Goal: Task Accomplishment & Management: Complete application form

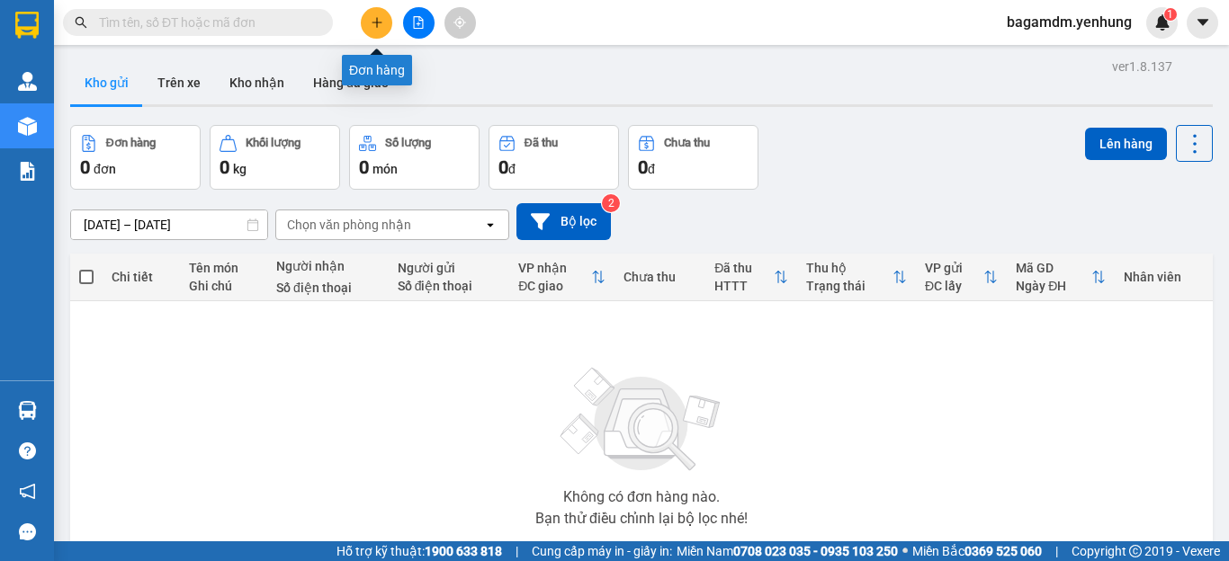
click at [368, 25] on button at bounding box center [376, 22] width 31 height 31
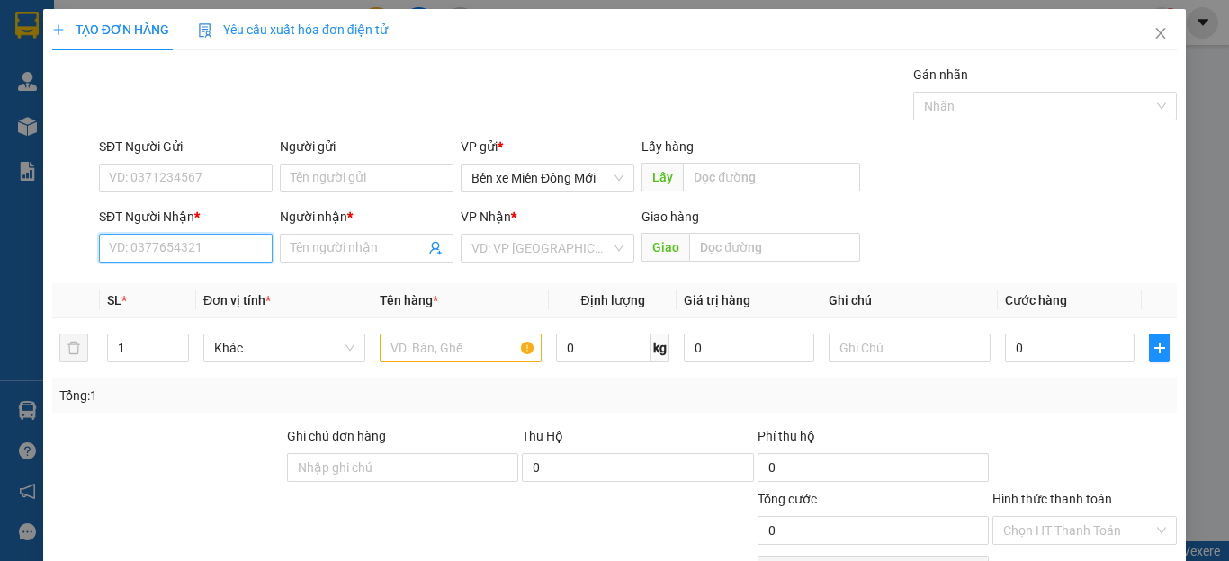
click at [178, 253] on input "SĐT Người Nhận *" at bounding box center [186, 248] width 174 height 29
type input "0949134707"
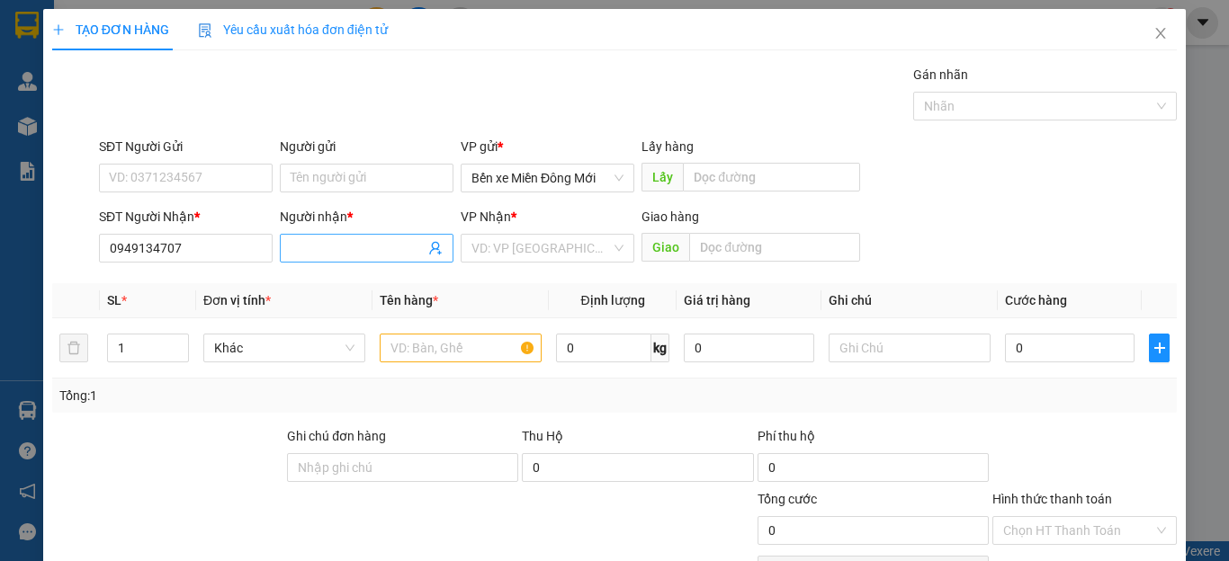
click at [308, 255] on input "Người nhận *" at bounding box center [358, 248] width 134 height 20
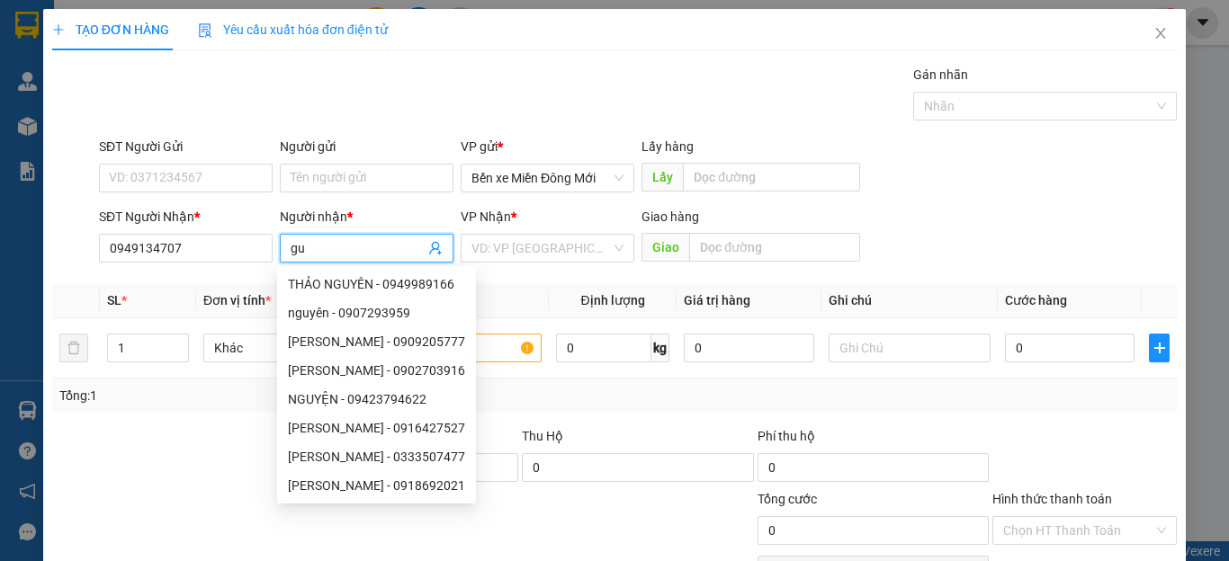
type input "g"
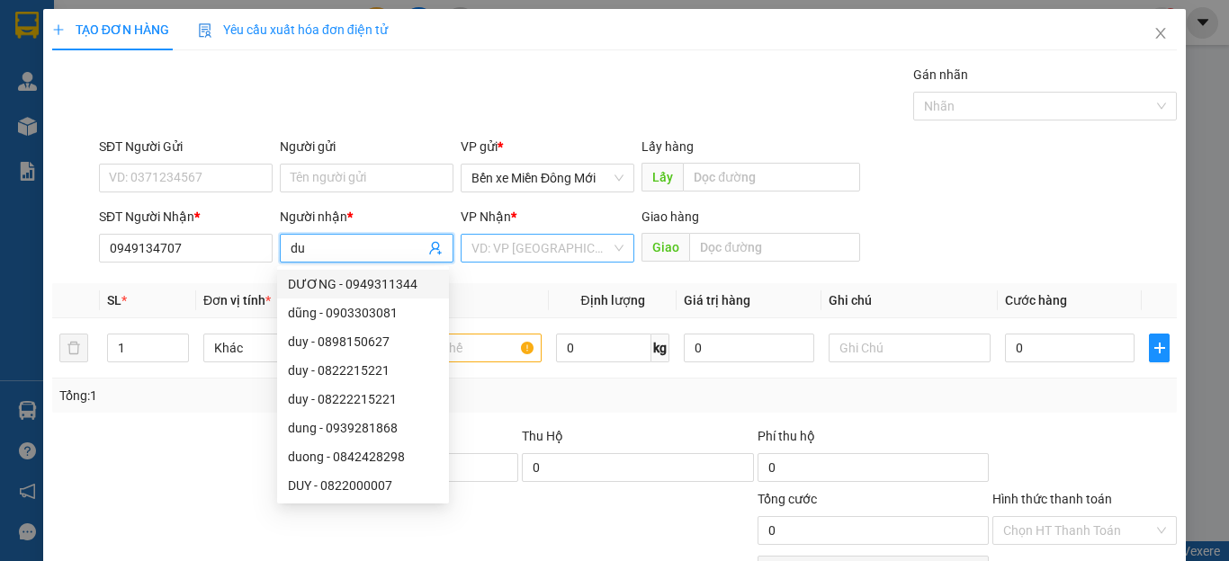
type input "du"
click at [533, 254] on input "search" at bounding box center [540, 248] width 139 height 27
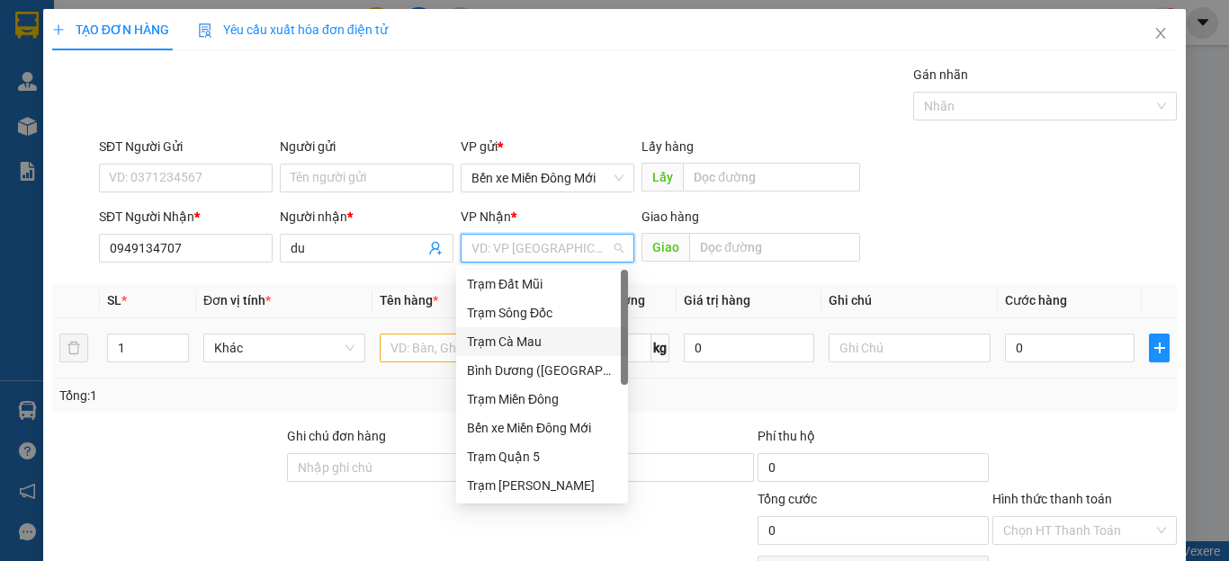
click at [520, 345] on div "Trạm Cà Mau" at bounding box center [542, 342] width 150 height 20
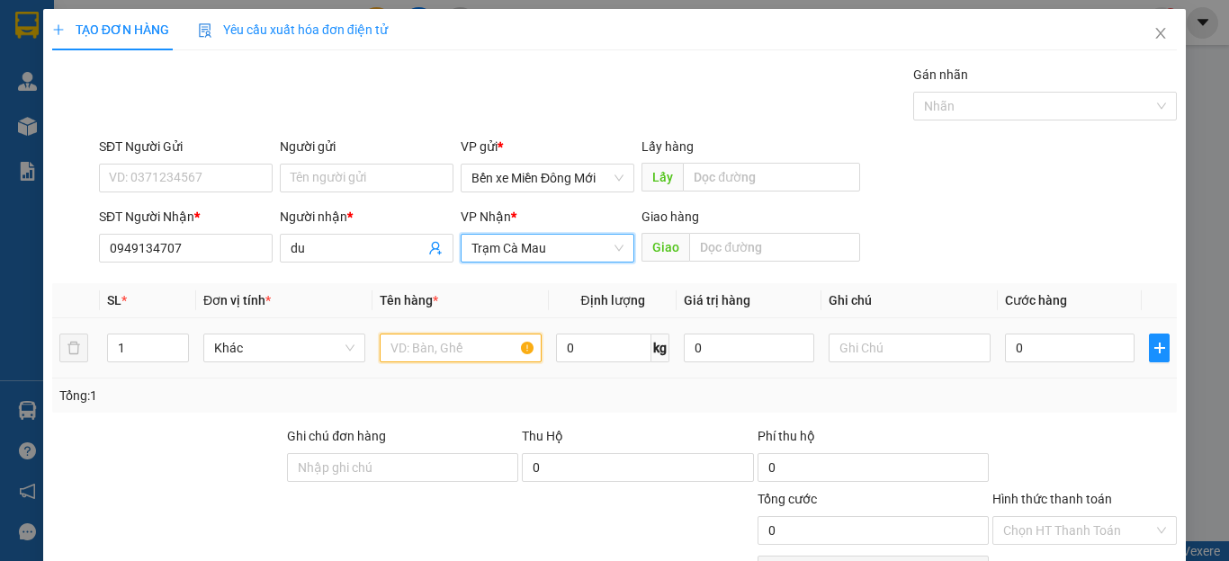
click at [446, 349] on input "text" at bounding box center [461, 348] width 162 height 29
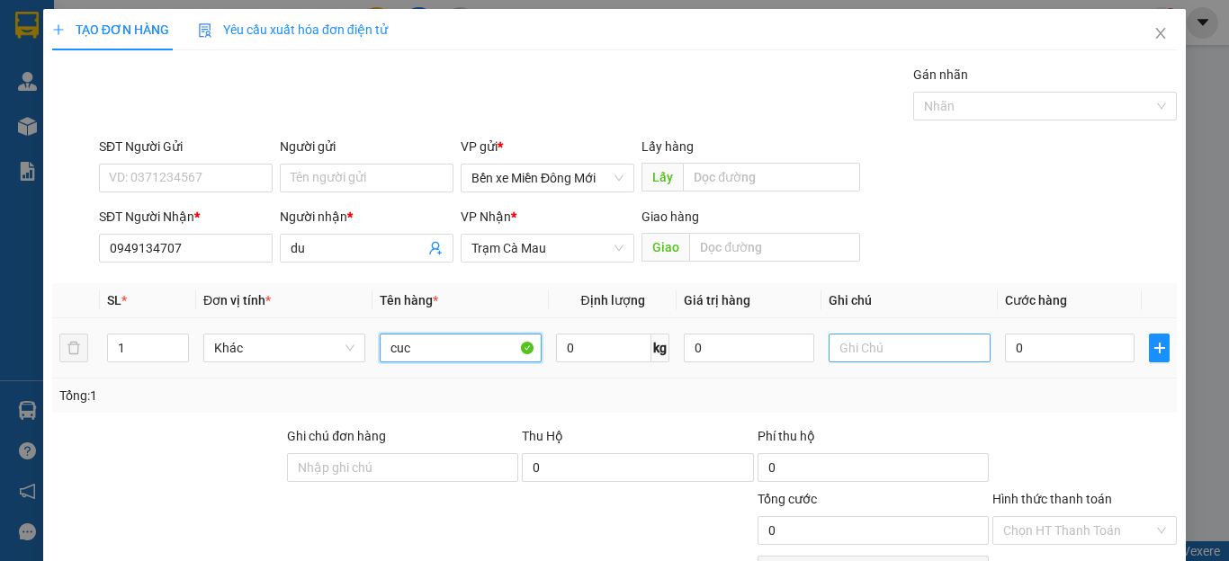
type input "cuc"
click at [889, 350] on input "text" at bounding box center [909, 348] width 162 height 29
type input "cc"
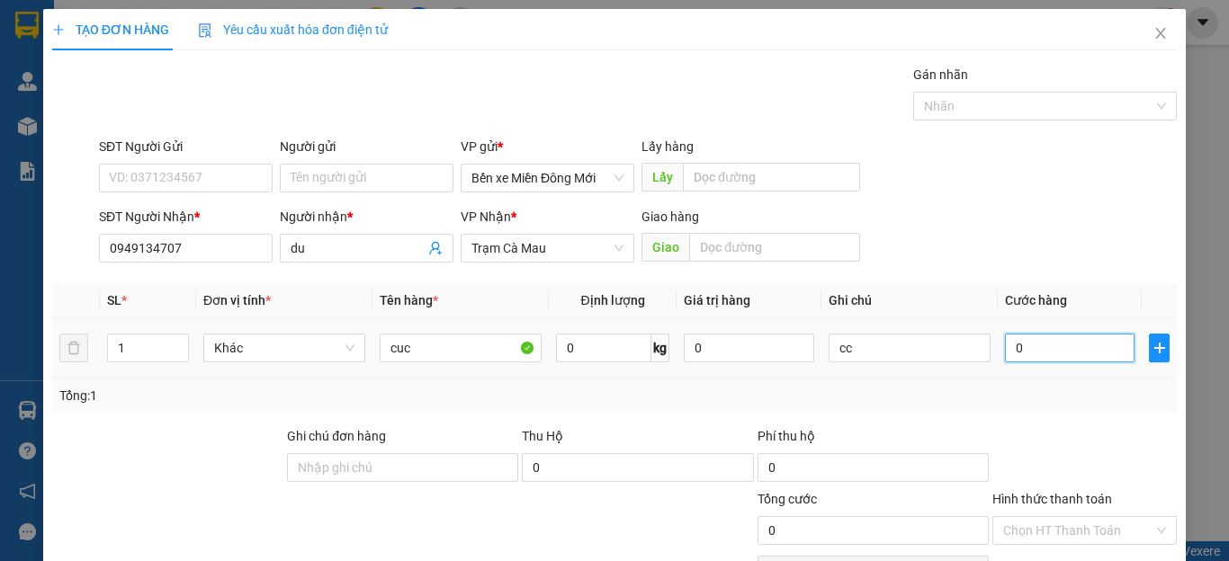
click at [1069, 350] on input "0" at bounding box center [1070, 348] width 130 height 29
type input "5"
type input "50"
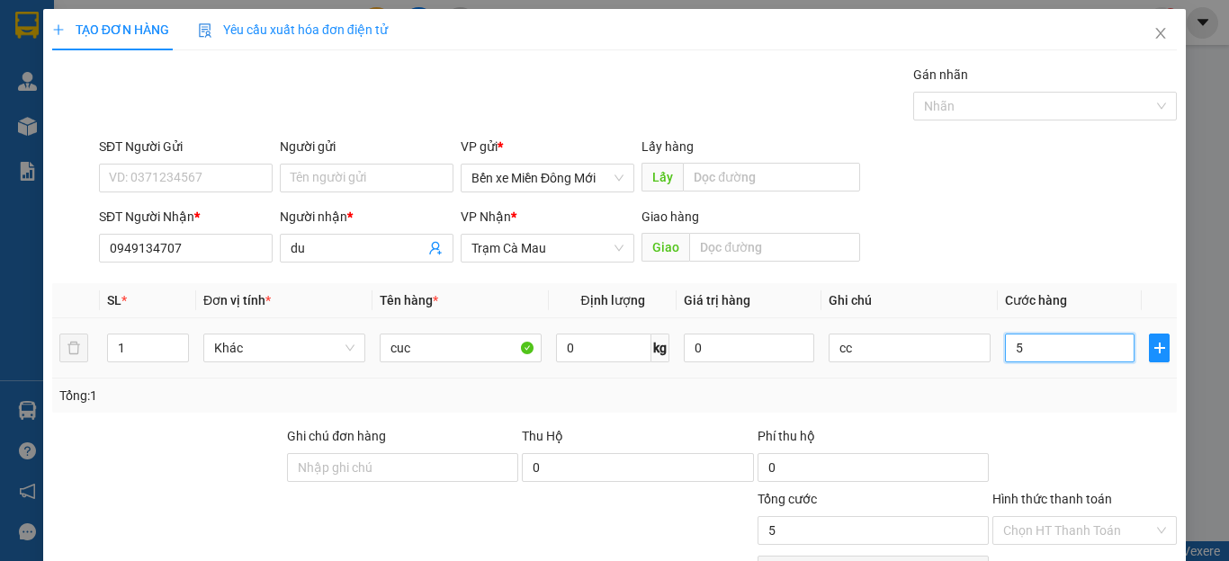
type input "50"
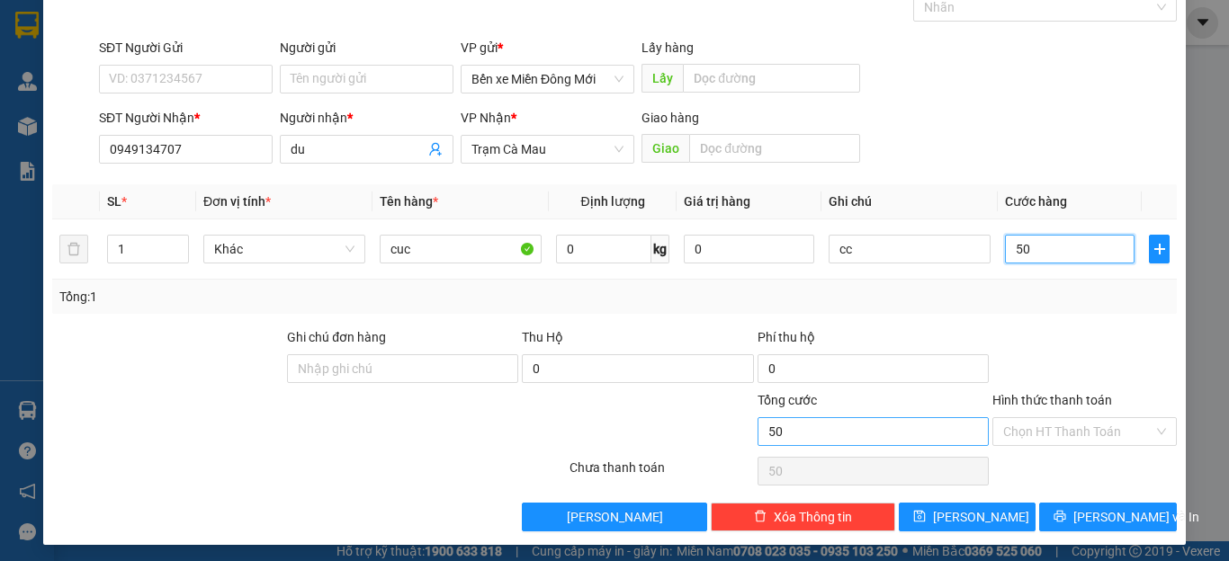
scroll to position [104, 0]
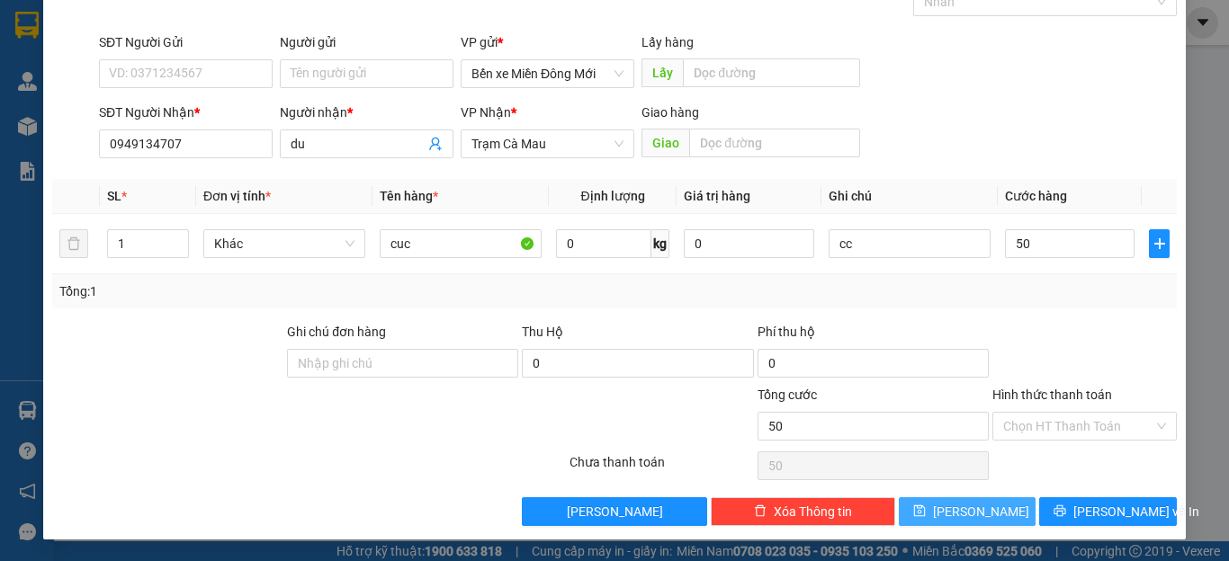
click at [951, 509] on button "[PERSON_NAME]" at bounding box center [968, 511] width 138 height 29
type input "50.000"
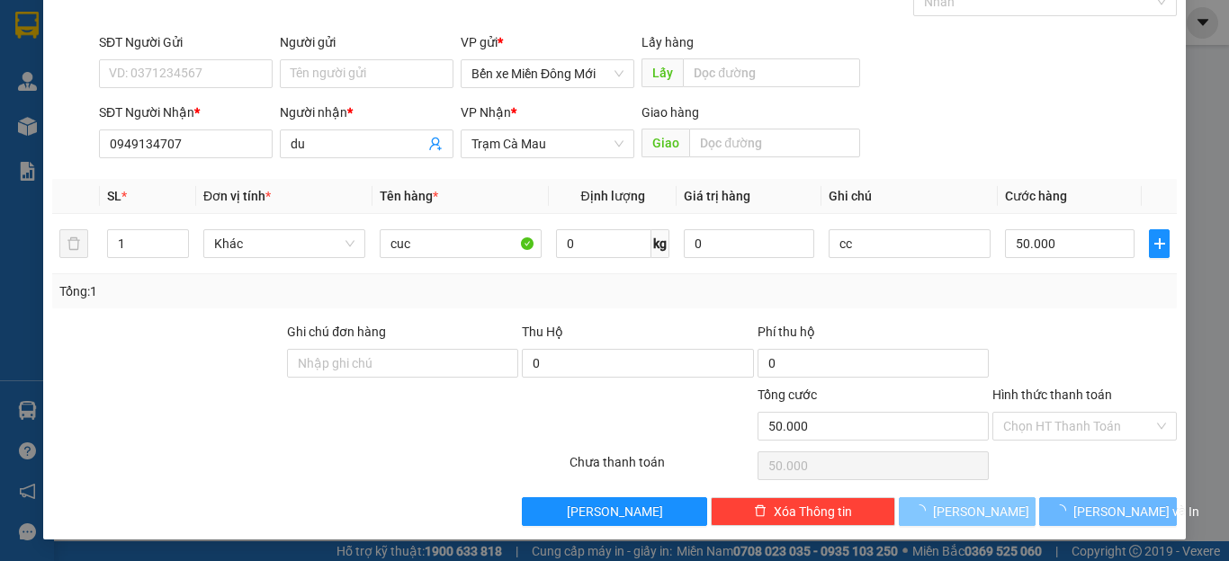
type input "0"
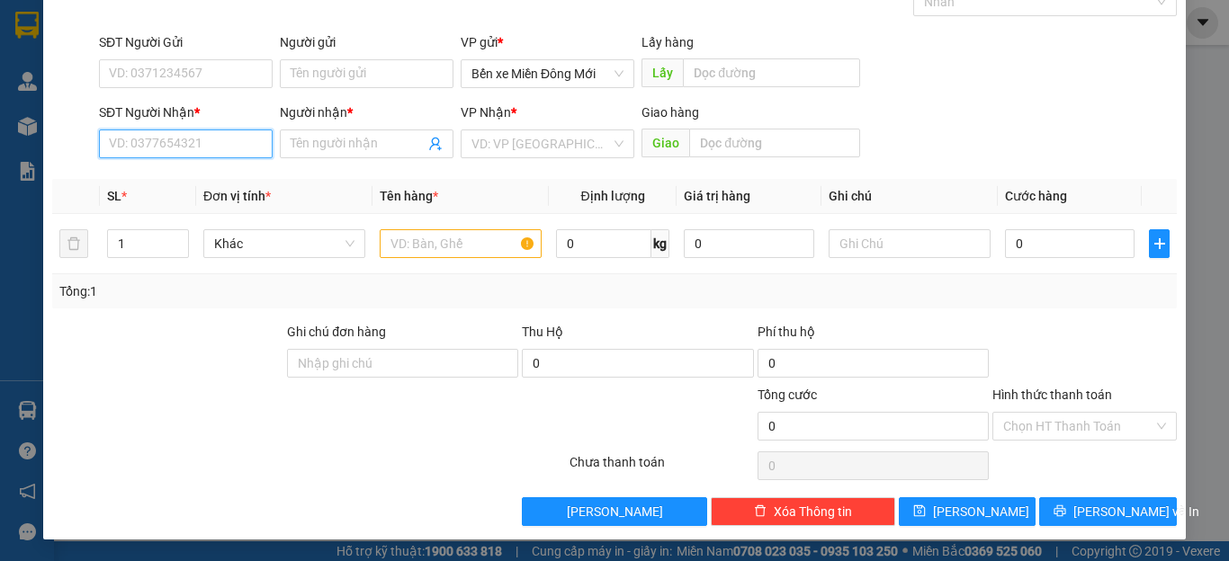
click at [205, 146] on input "SĐT Người Nhận *" at bounding box center [186, 144] width 174 height 29
click at [175, 182] on div "0944949662 - hy" at bounding box center [184, 180] width 150 height 20
type input "0944949662"
type input "hy"
type input "60.000"
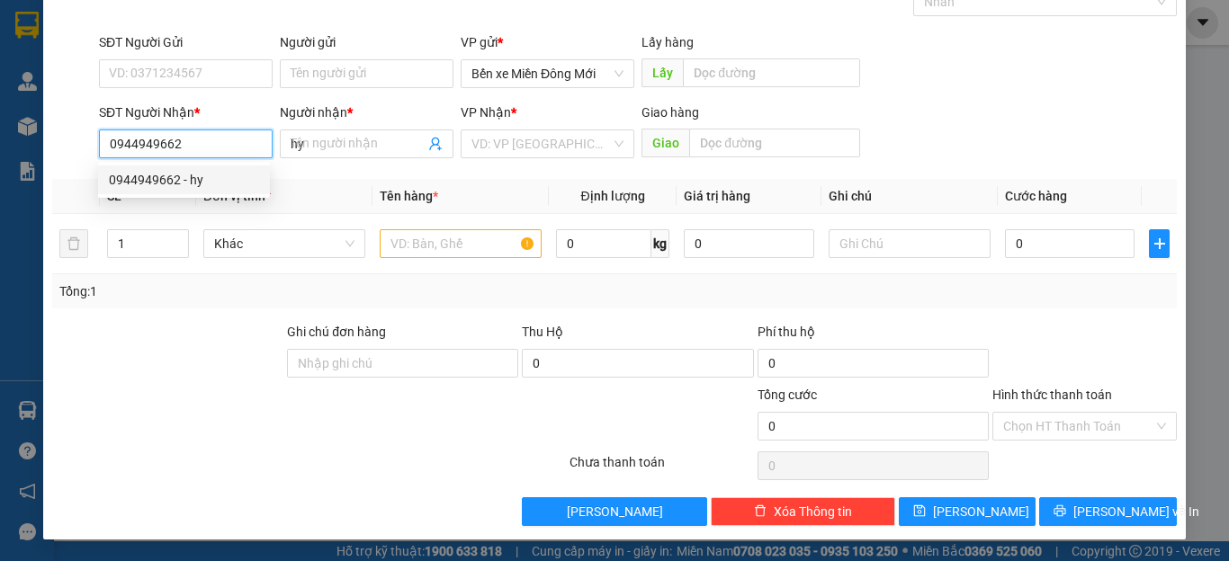
type input "60.000"
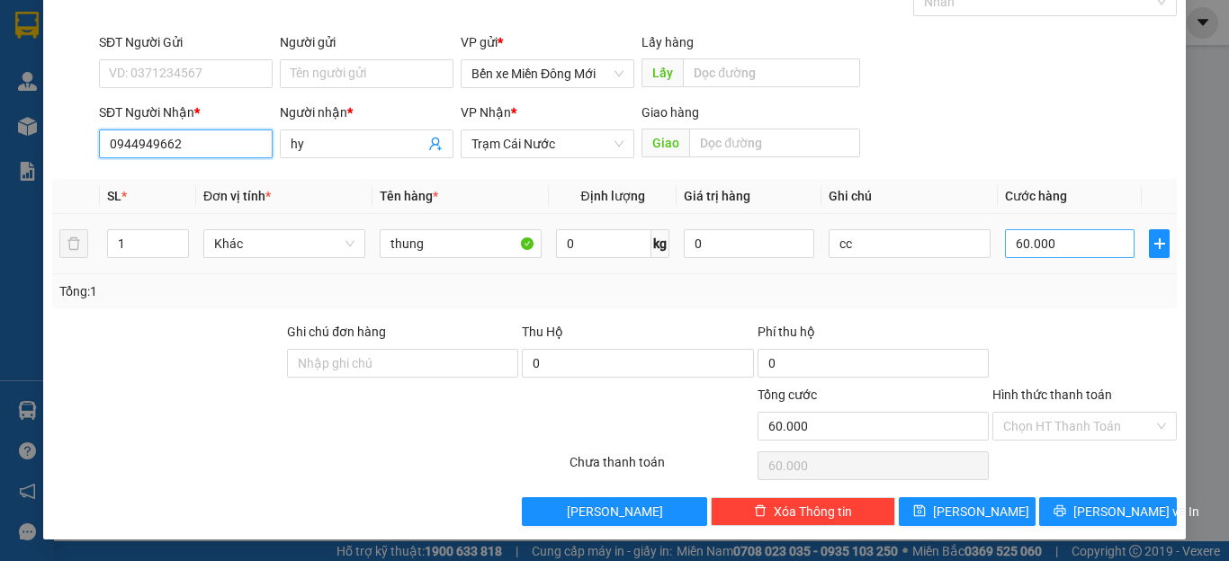
type input "0944949662"
click at [1080, 249] on input "60.000" at bounding box center [1070, 243] width 130 height 29
type input "5"
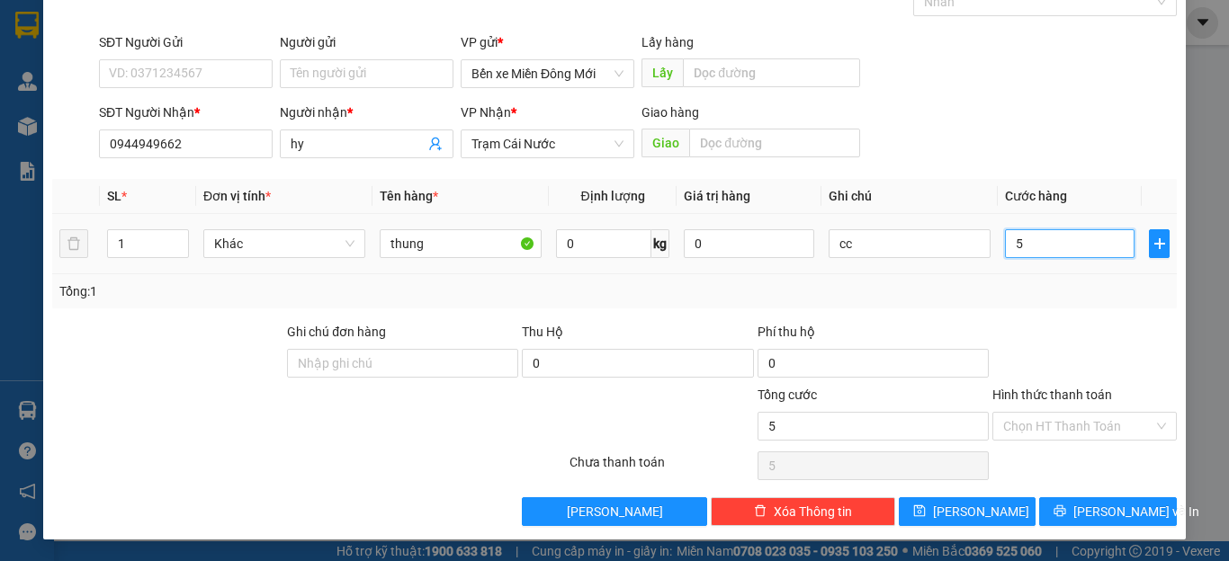
type input "50"
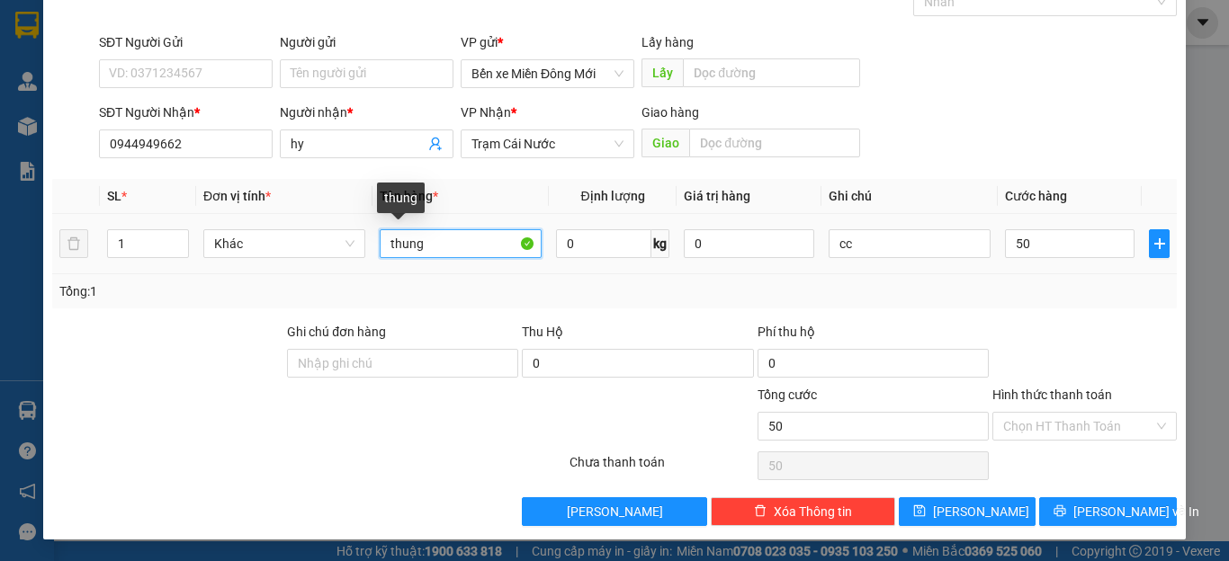
type input "50.000"
click at [447, 250] on input "thung" at bounding box center [461, 243] width 162 height 29
type input "t"
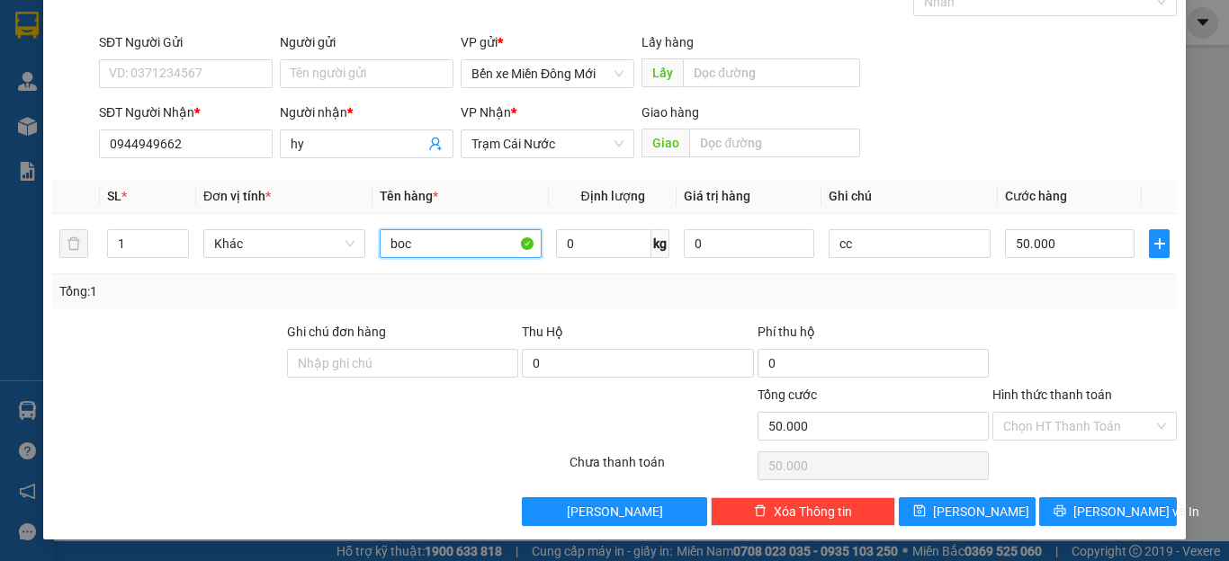
type input "boc"
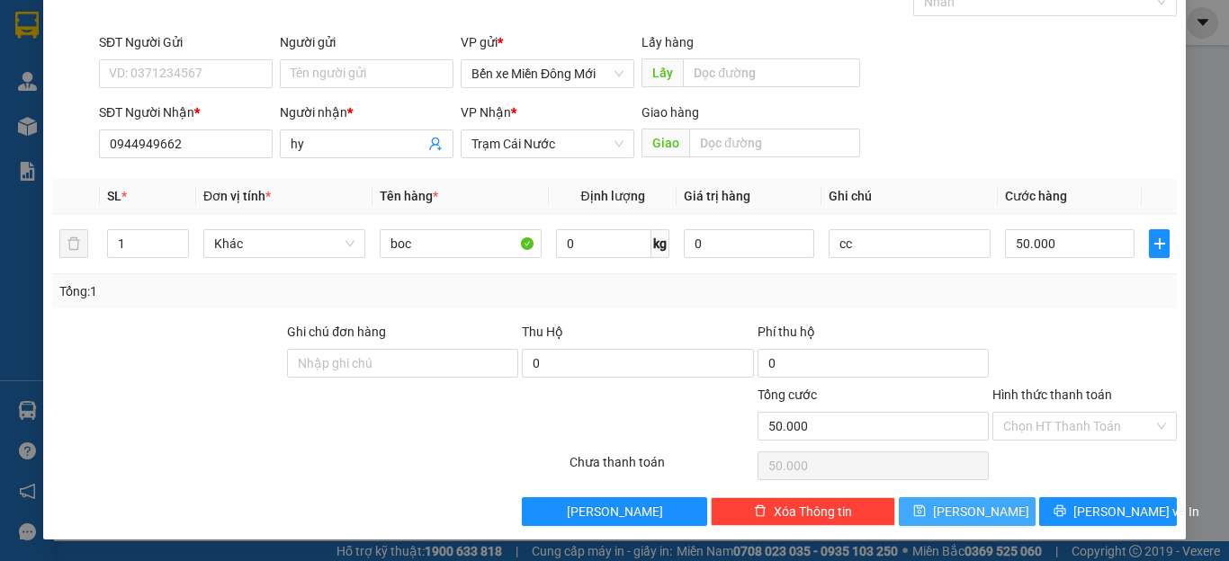
click at [988, 512] on button "[PERSON_NAME]" at bounding box center [968, 511] width 138 height 29
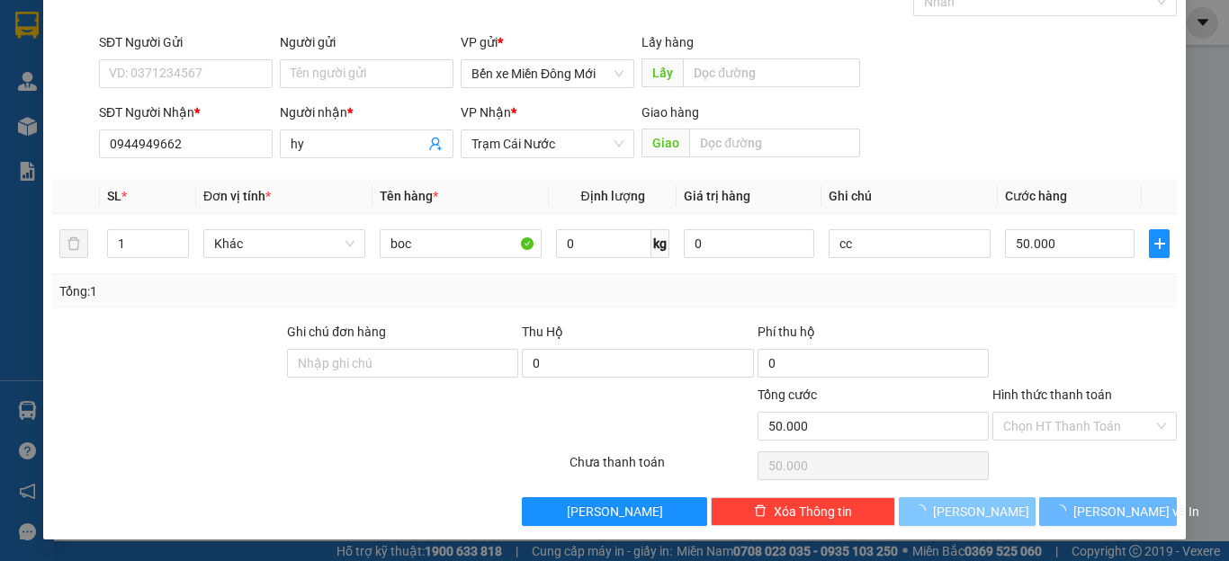
type input "0"
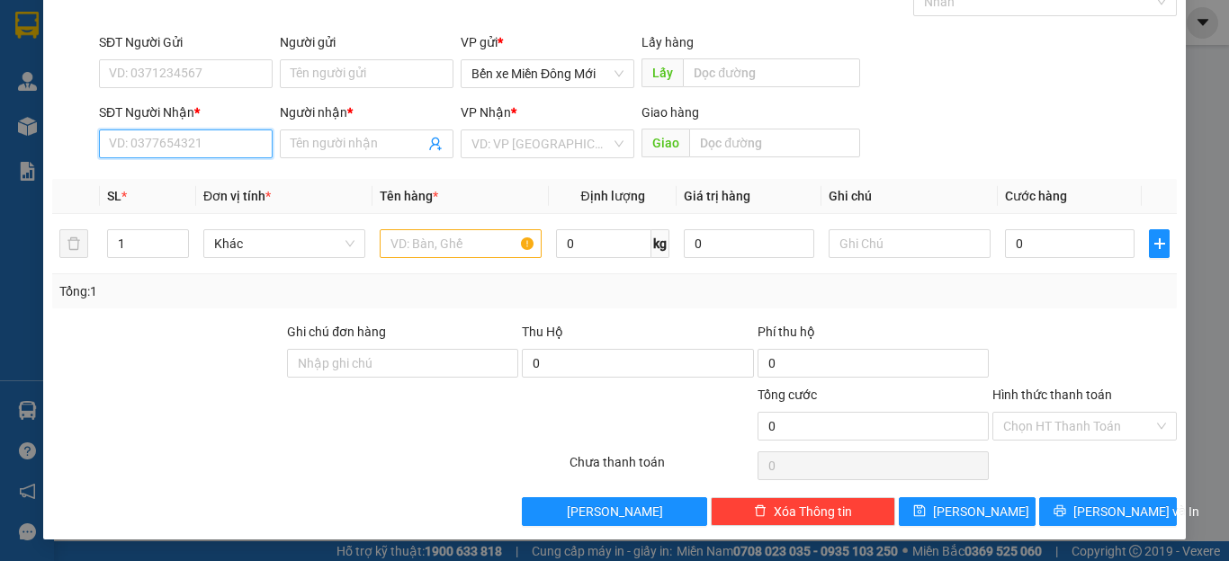
click at [211, 145] on input "SĐT Người Nhận *" at bounding box center [186, 144] width 174 height 29
type input "0943892769"
click at [302, 149] on input "Người nhận *" at bounding box center [358, 144] width 134 height 20
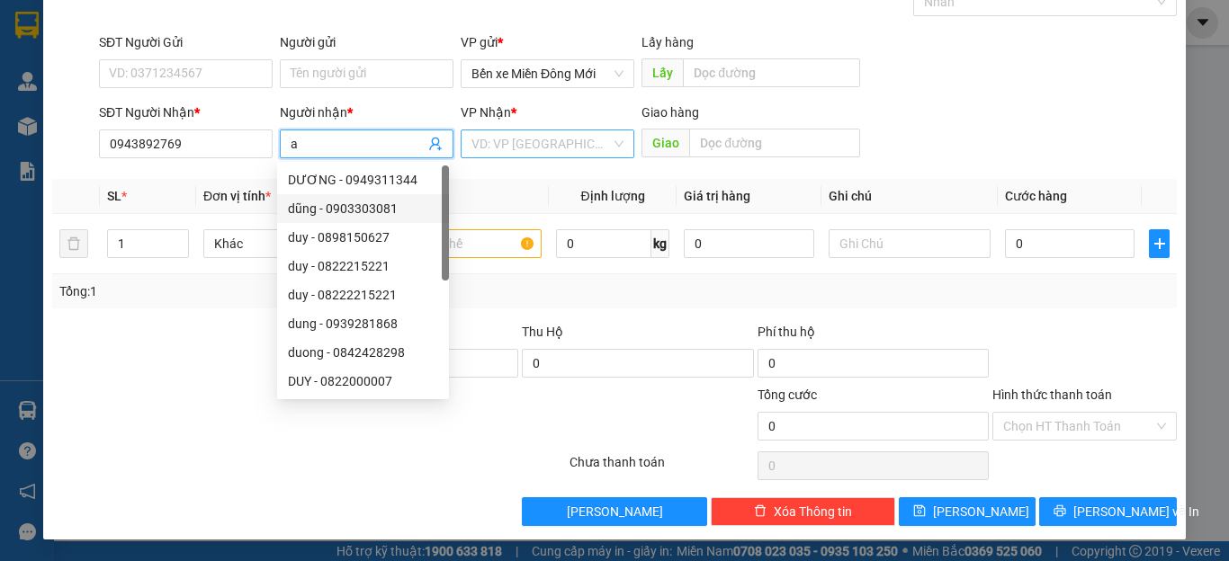
type input "a"
click at [553, 152] on input "search" at bounding box center [540, 143] width 139 height 27
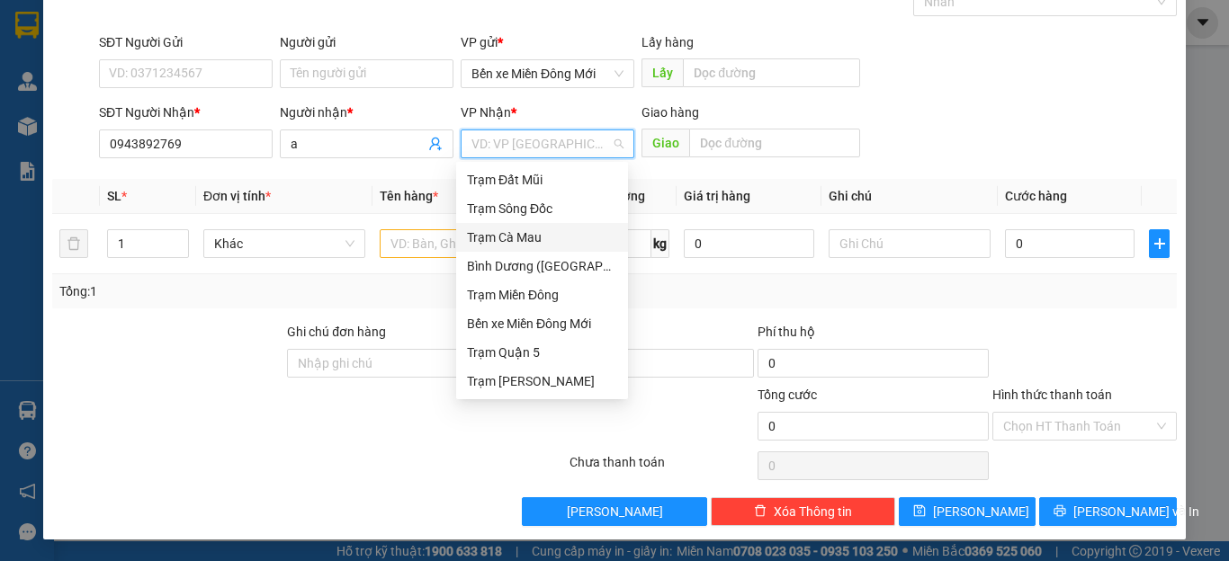
click at [493, 242] on div "Trạm Cà Mau" at bounding box center [542, 238] width 150 height 20
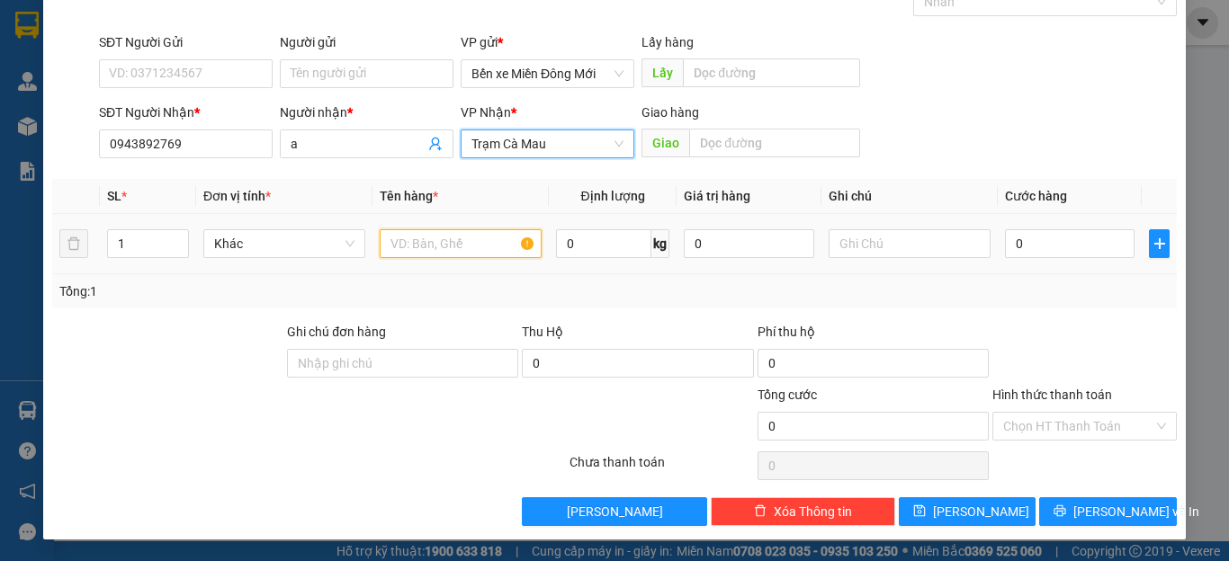
click at [427, 249] on input "text" at bounding box center [461, 243] width 162 height 29
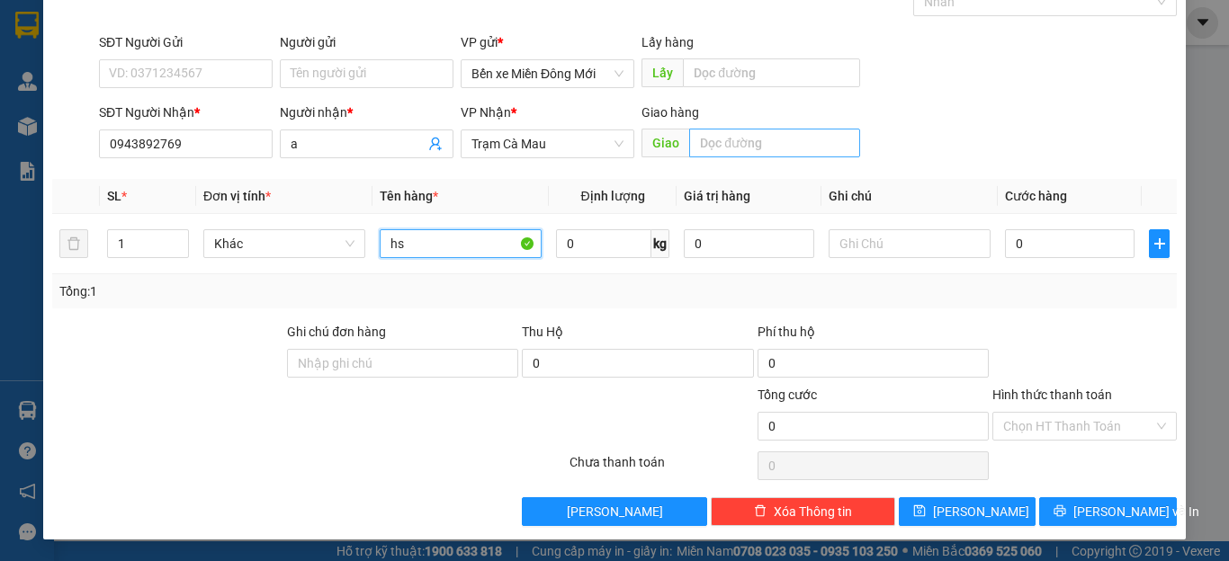
type input "hs"
click at [767, 145] on input "text" at bounding box center [774, 143] width 171 height 29
type input "nha phan"
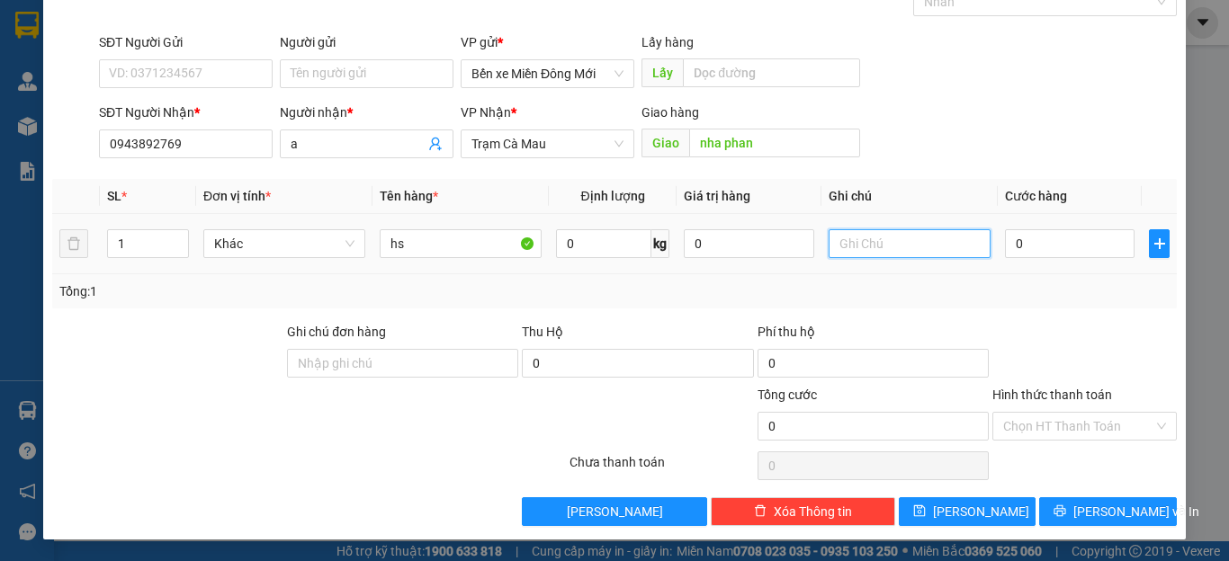
click at [925, 240] on input "text" at bounding box center [909, 243] width 162 height 29
type input "cc"
click at [1075, 252] on input "0" at bounding box center [1070, 243] width 130 height 29
type input "5"
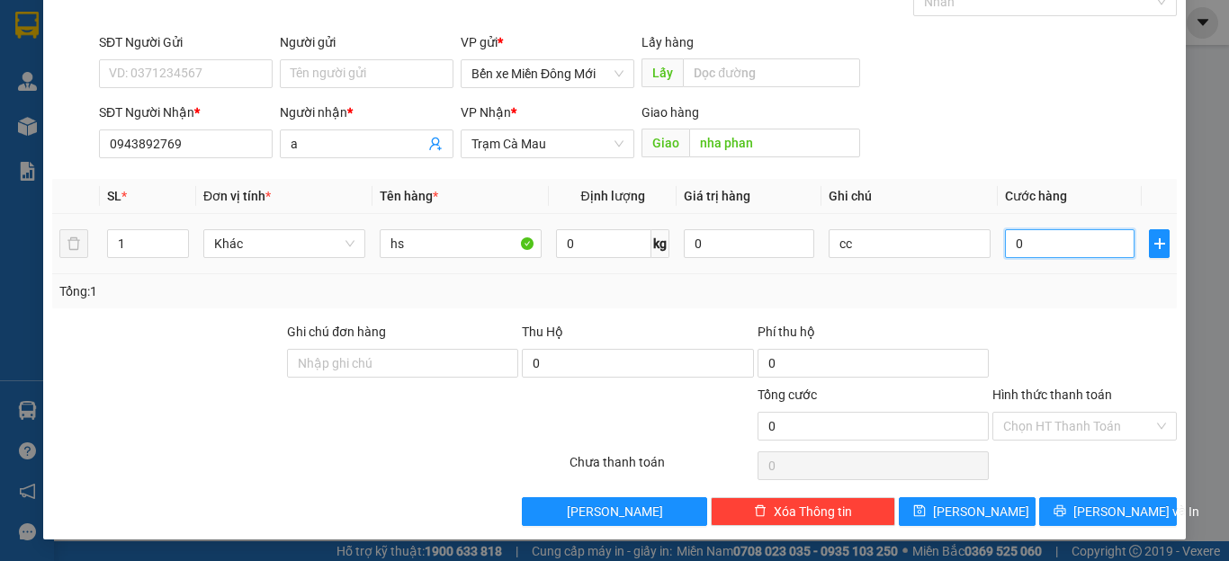
type input "5"
type input "50"
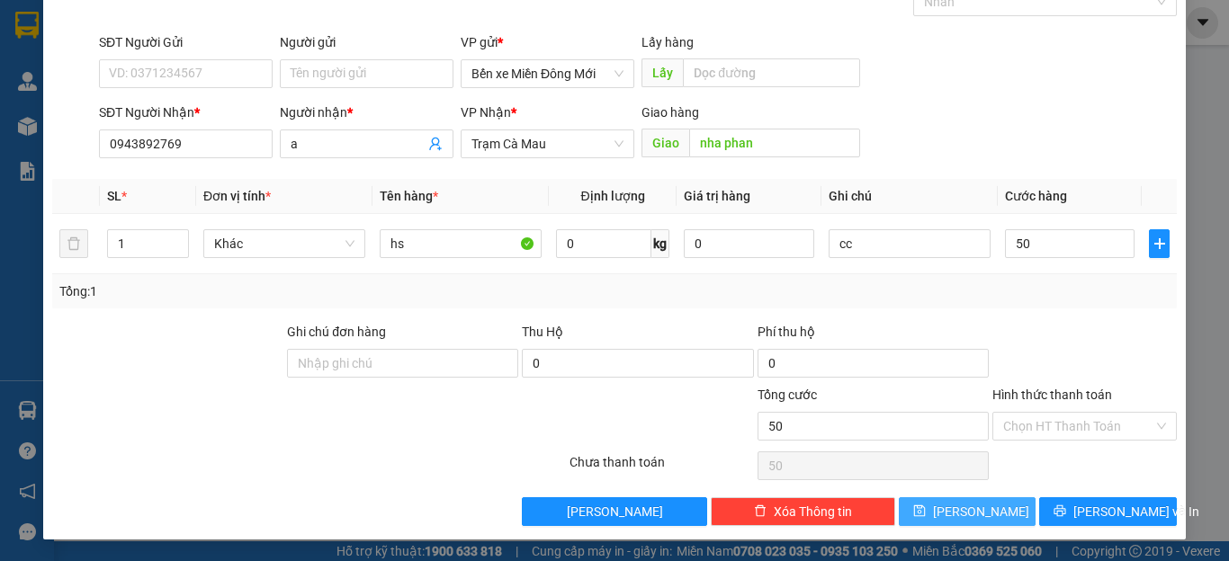
type input "50.000"
click at [951, 501] on button "[PERSON_NAME]" at bounding box center [968, 511] width 138 height 29
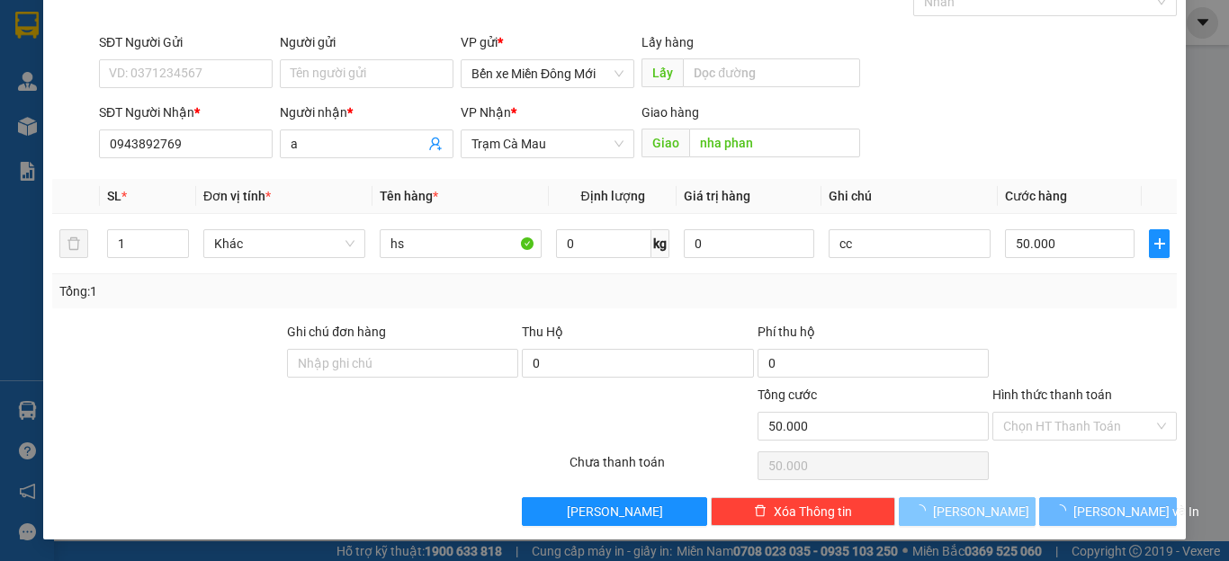
type input "0"
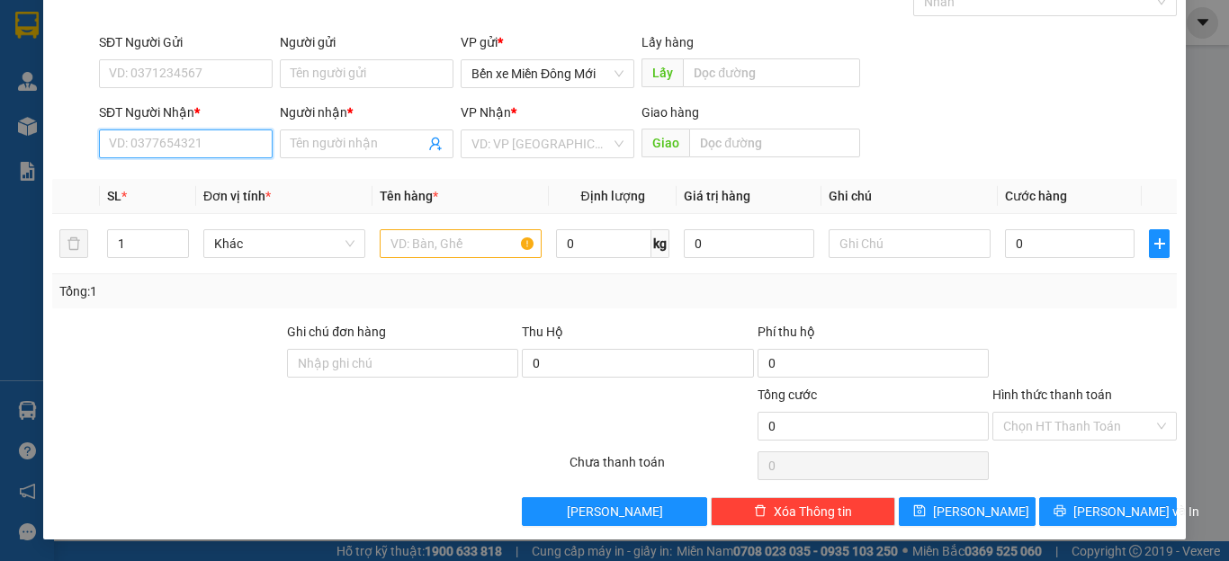
click at [190, 145] on input "SĐT Người Nhận *" at bounding box center [186, 144] width 174 height 29
type input "0941015253"
click at [337, 149] on input "Người nhận *" at bounding box center [358, 144] width 134 height 20
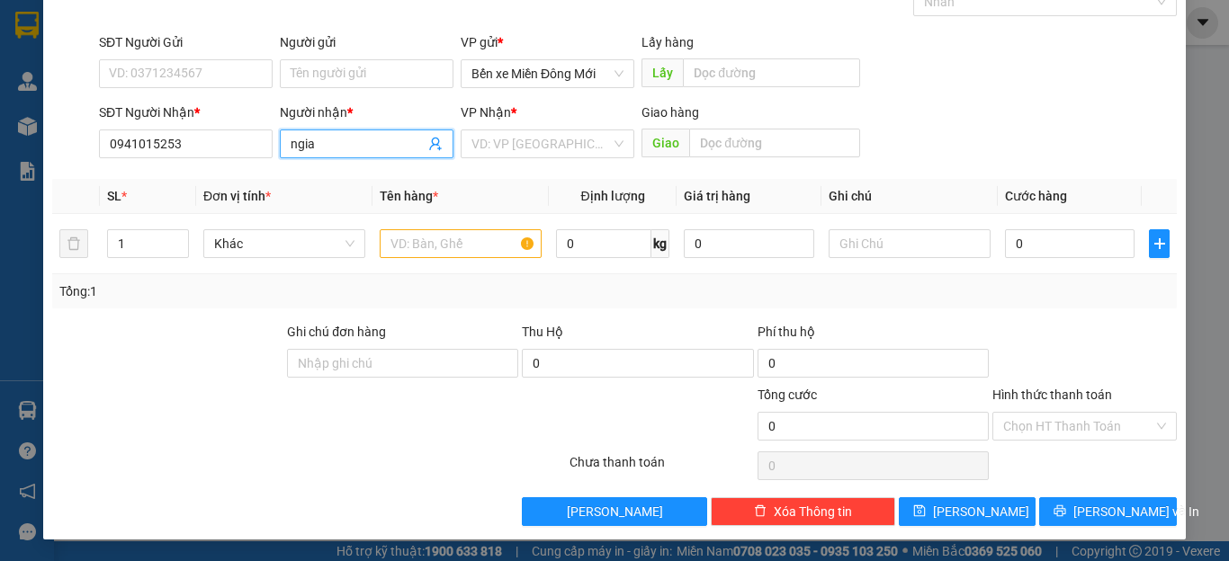
type input "ngia"
click at [483, 125] on div "VP Nhận *" at bounding box center [548, 116] width 174 height 27
click at [488, 152] on input "search" at bounding box center [540, 143] width 139 height 27
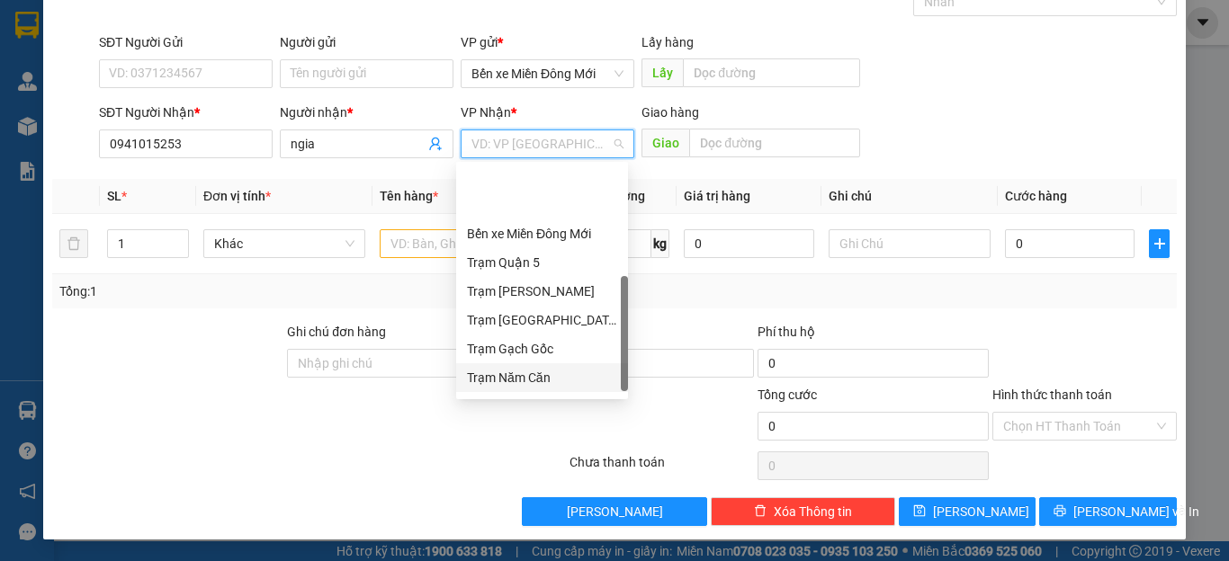
scroll to position [166, 0]
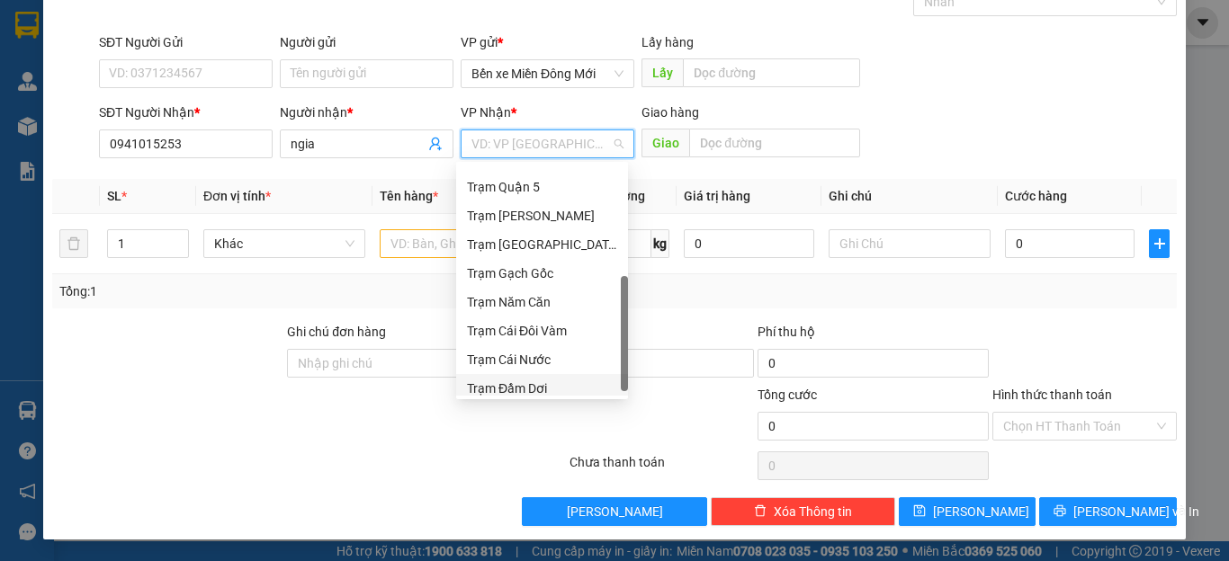
click at [522, 380] on div "Trạm Đầm Dơi" at bounding box center [542, 389] width 150 height 20
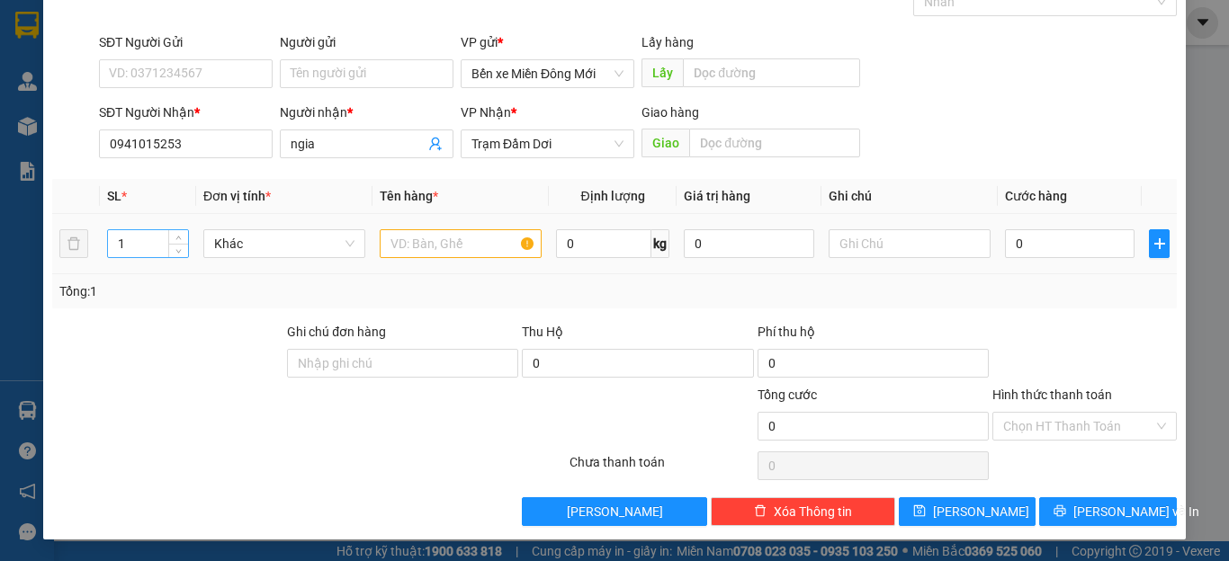
drag, startPoint x: 112, startPoint y: 227, endPoint x: 116, endPoint y: 237, distance: 10.9
click at [113, 232] on div "1" at bounding box center [148, 244] width 82 height 36
click at [125, 230] on input "1" at bounding box center [148, 243] width 80 height 27
click at [124, 233] on input "1" at bounding box center [148, 243] width 80 height 27
click at [136, 247] on input "1" at bounding box center [148, 243] width 80 height 27
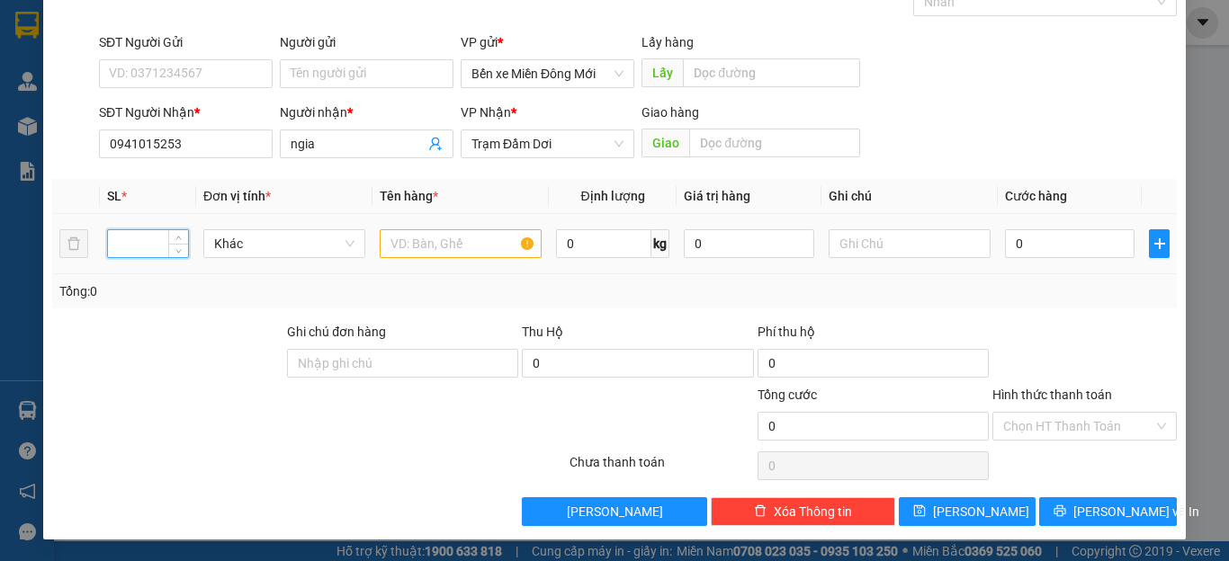
type input "4"
type input "3"
click at [420, 246] on input "text" at bounding box center [461, 243] width 162 height 29
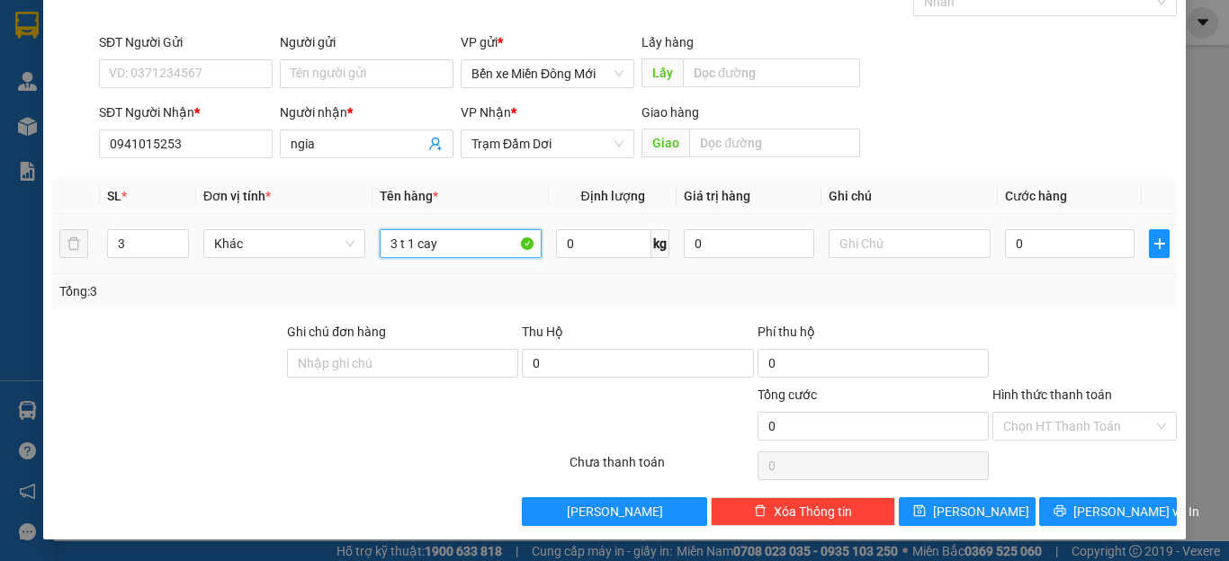
click at [419, 242] on input "3 t 1 cay" at bounding box center [461, 243] width 162 height 29
click at [406, 246] on input "ay" at bounding box center [461, 243] width 162 height 29
type input "a"
type input "2t 1 cay"
click at [895, 253] on input "text" at bounding box center [909, 243] width 162 height 29
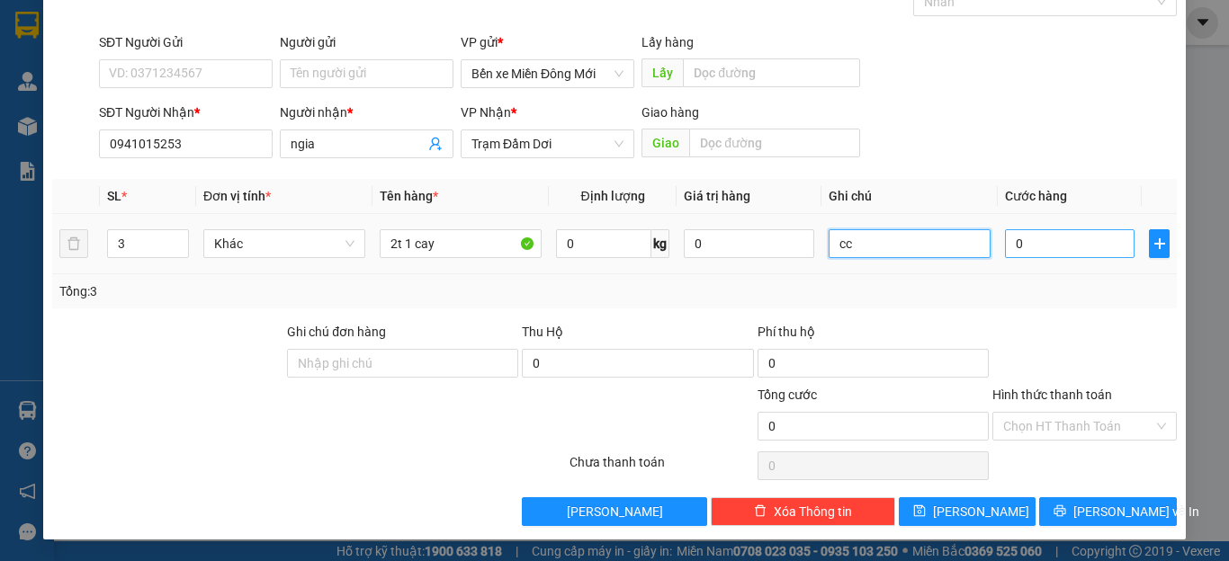
type input "cc"
click at [1064, 240] on input "0" at bounding box center [1070, 243] width 130 height 29
type input "1"
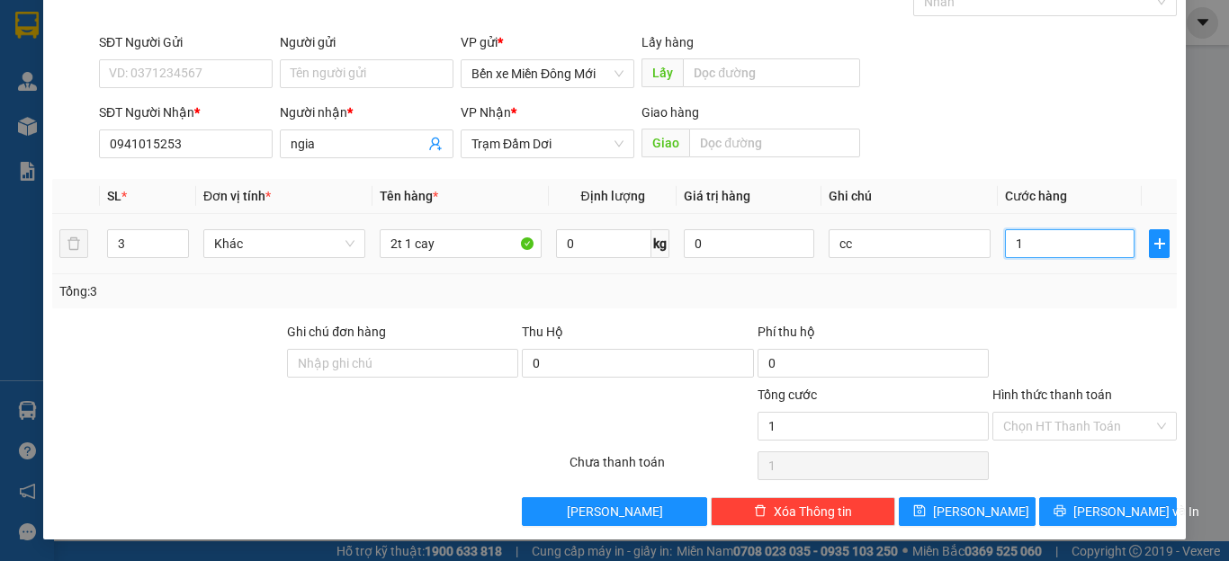
type input "18"
type input "180"
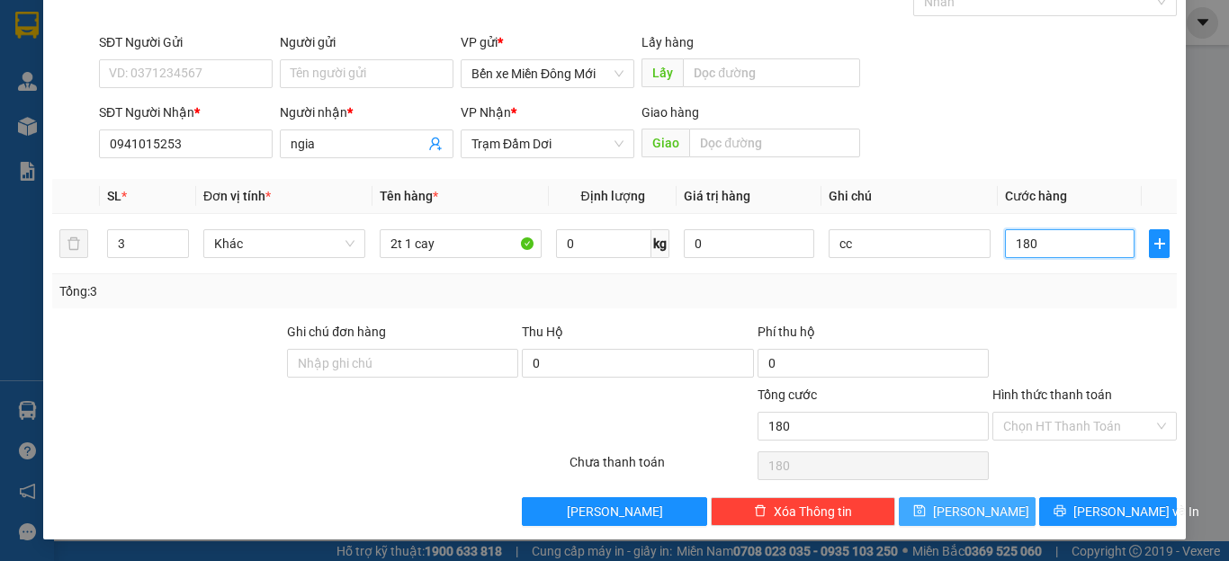
type input "180"
type input "180.000"
click at [955, 512] on span "[PERSON_NAME]" at bounding box center [981, 512] width 96 height 20
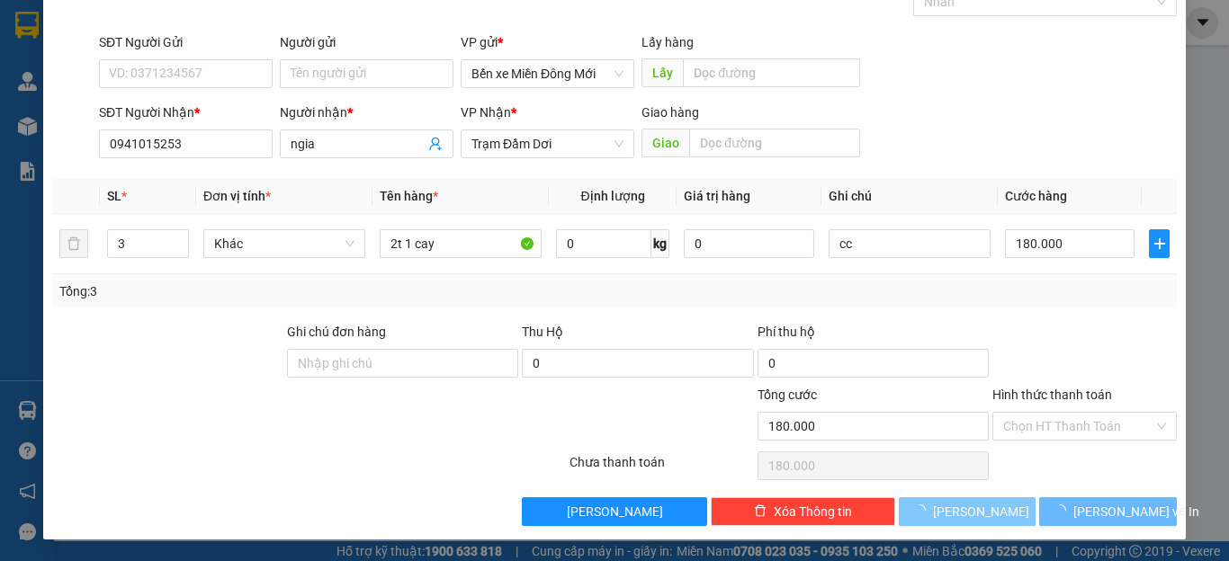
type input "0"
type input "1"
type input "0"
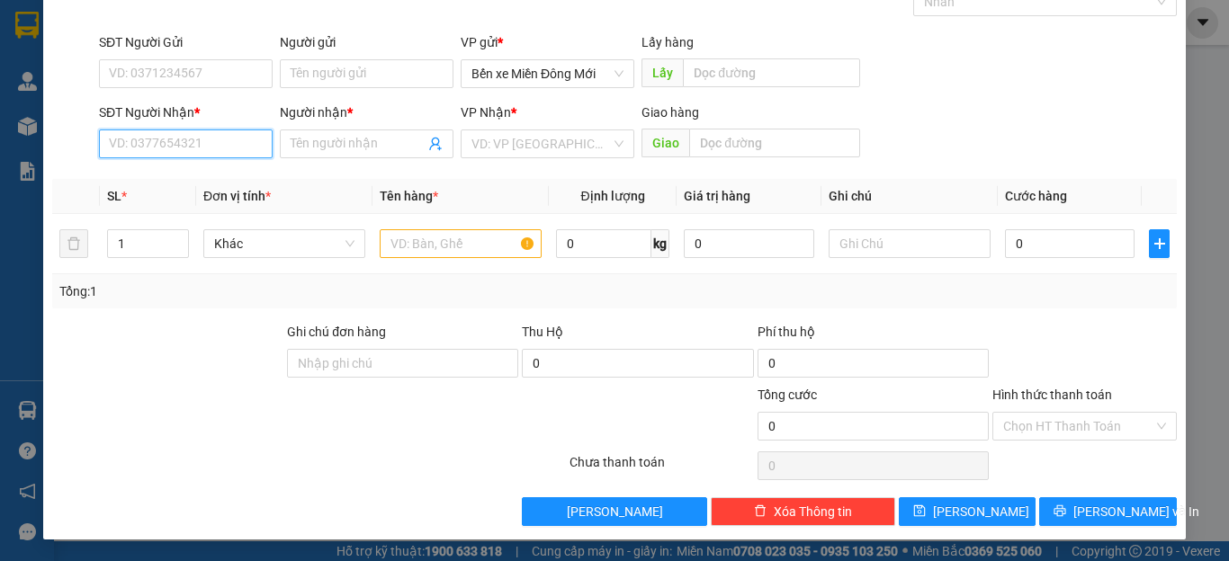
click at [225, 154] on input "SĐT Người Nhận *" at bounding box center [186, 144] width 174 height 29
type input "0919909808"
click at [227, 184] on div "0919909808 - tinh be năm" at bounding box center [184, 180] width 150 height 20
type input "tinh be năm"
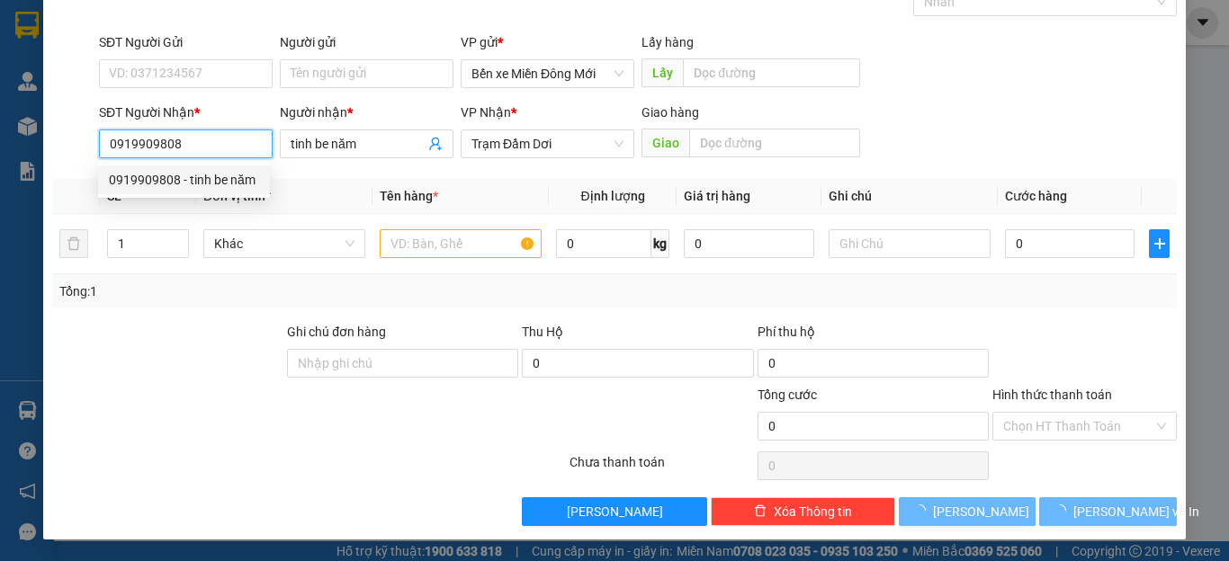
type input "500.000"
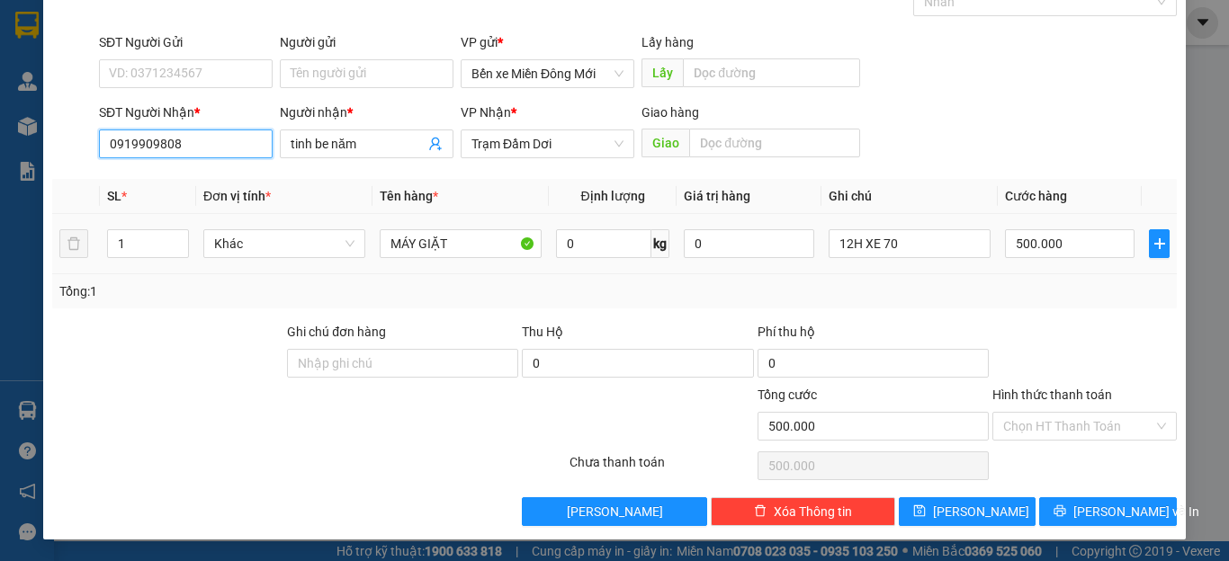
type input "0919909808"
drag, startPoint x: 1078, startPoint y: 226, endPoint x: 1074, endPoint y: 216, distance: 10.5
click at [1078, 223] on td "500.000" at bounding box center [1070, 244] width 144 height 60
type input "1"
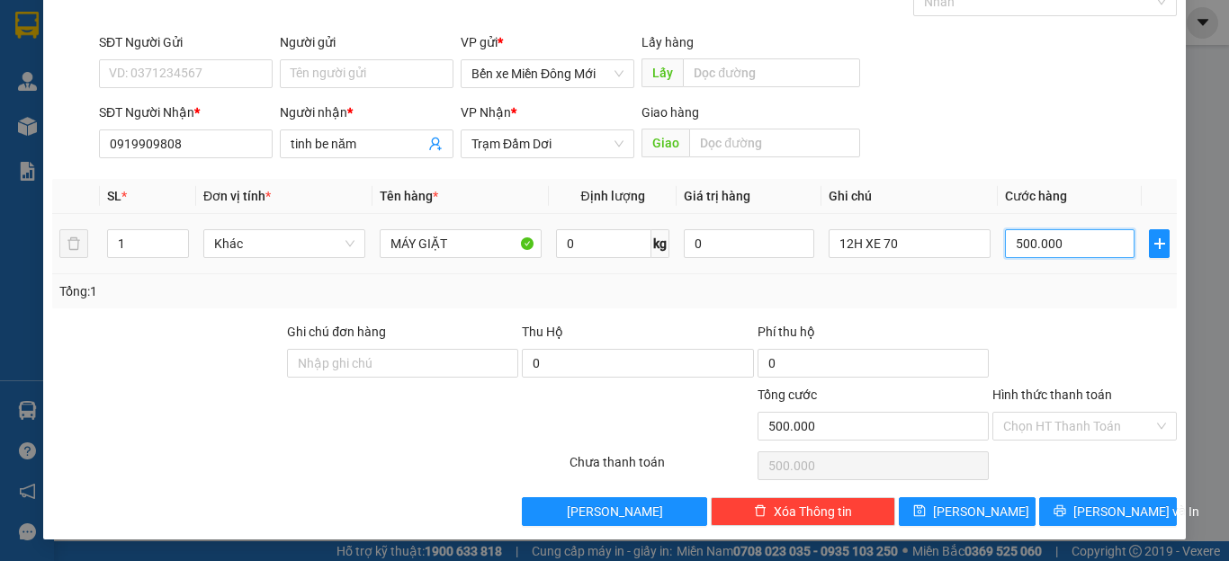
type input "1"
type input "10"
type input "100"
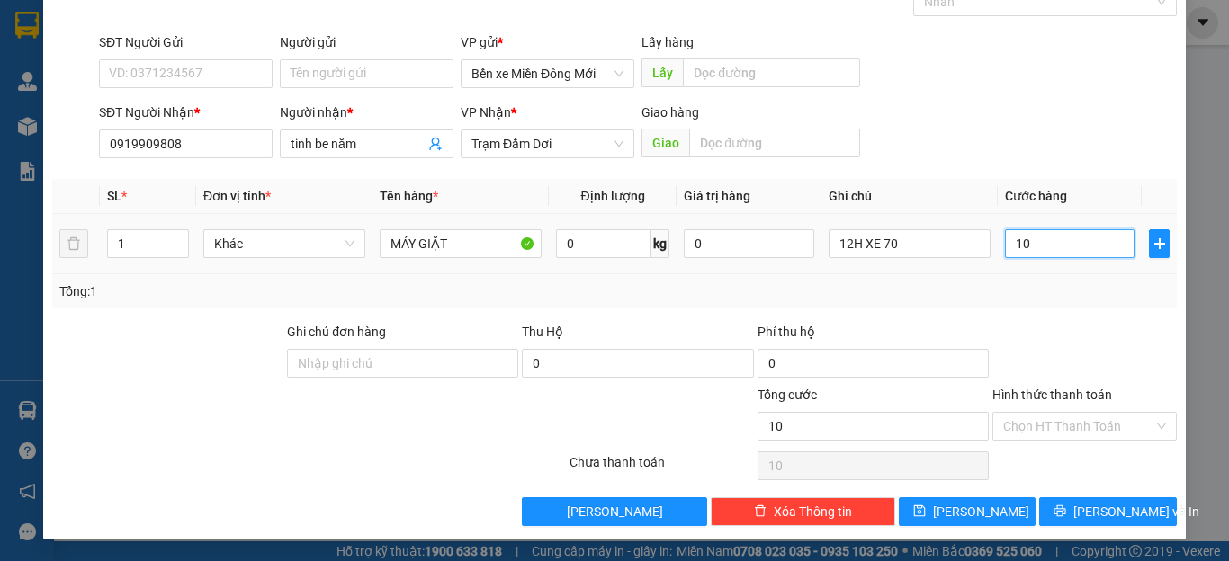
type input "100"
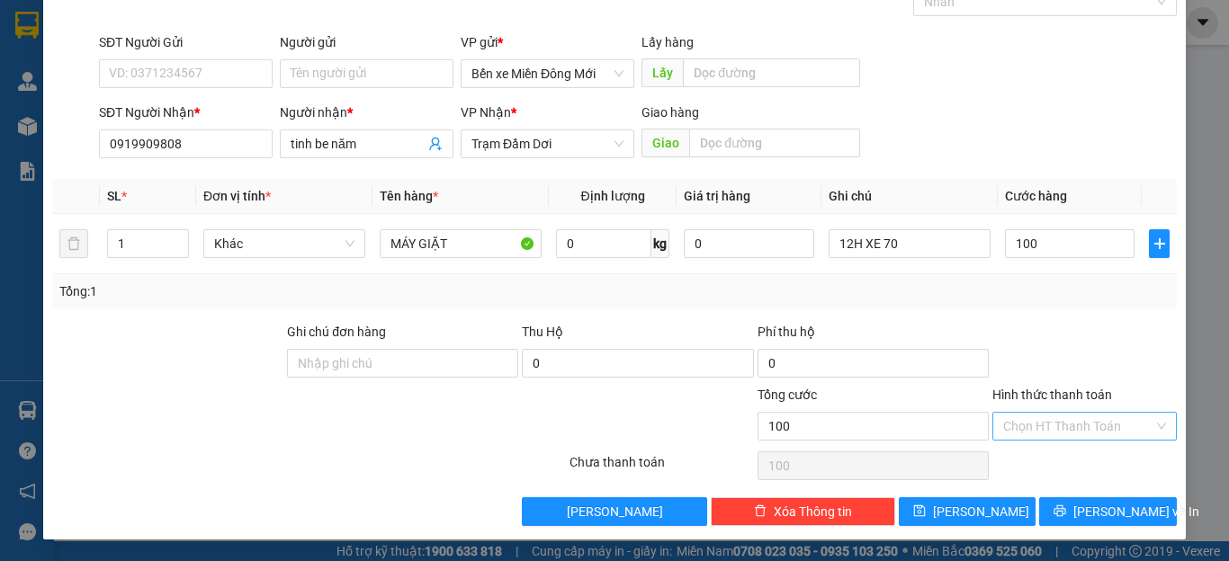
type input "100.000"
click at [1051, 424] on input "Hình thức thanh toán" at bounding box center [1078, 426] width 150 height 27
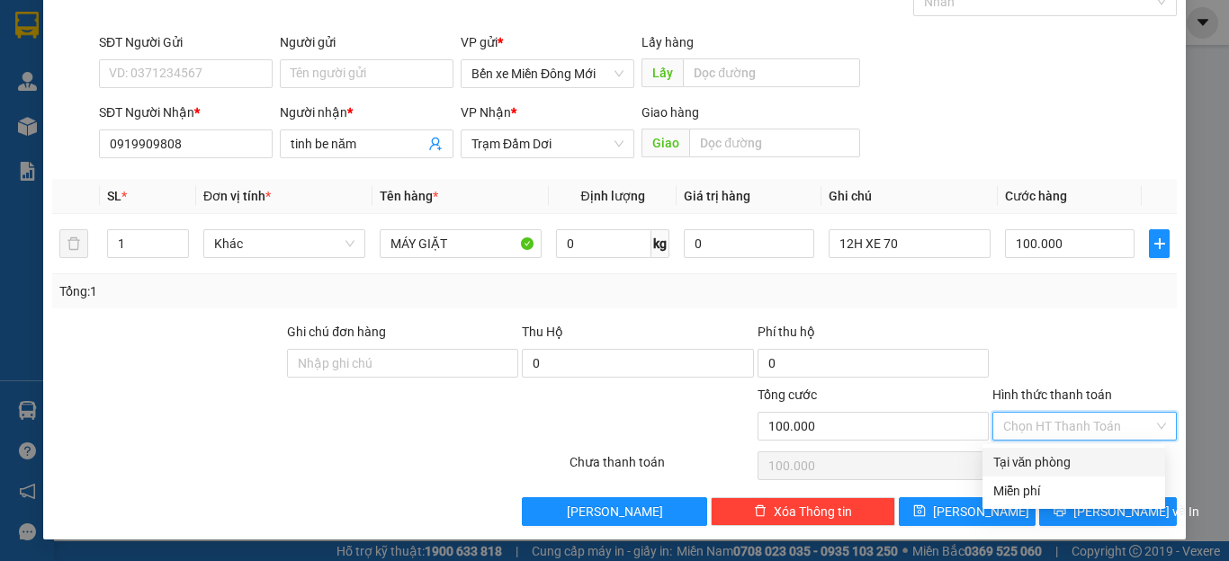
click at [999, 467] on div "Tại văn phòng" at bounding box center [1073, 462] width 161 height 20
type input "0"
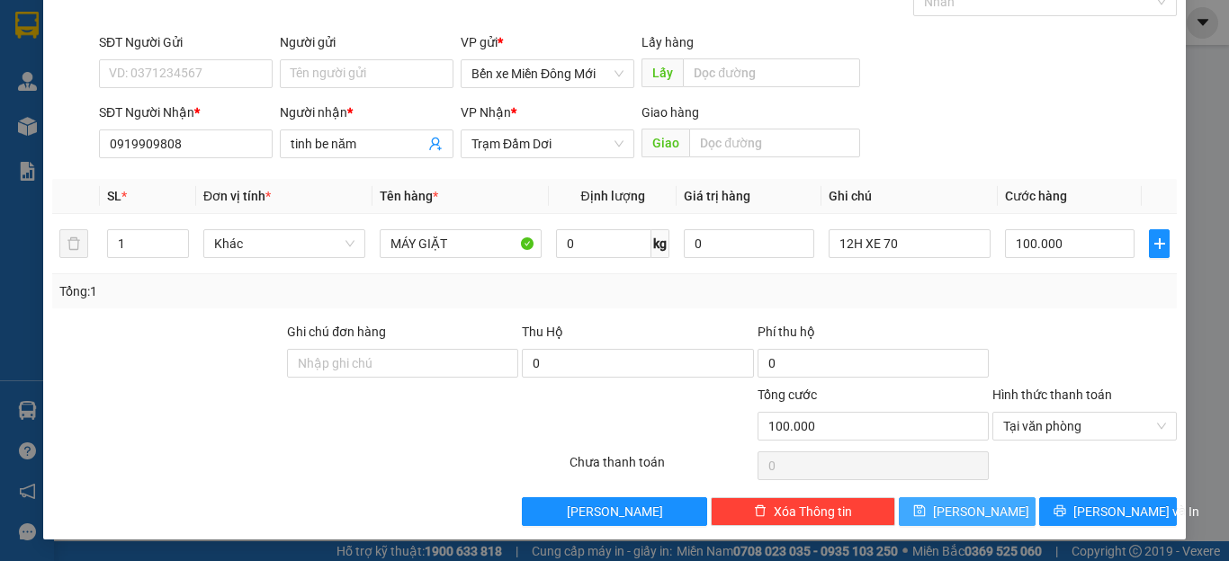
click at [950, 512] on button "[PERSON_NAME]" at bounding box center [968, 511] width 138 height 29
type input "0"
